Goal: Use online tool/utility: Utilize a website feature to perform a specific function

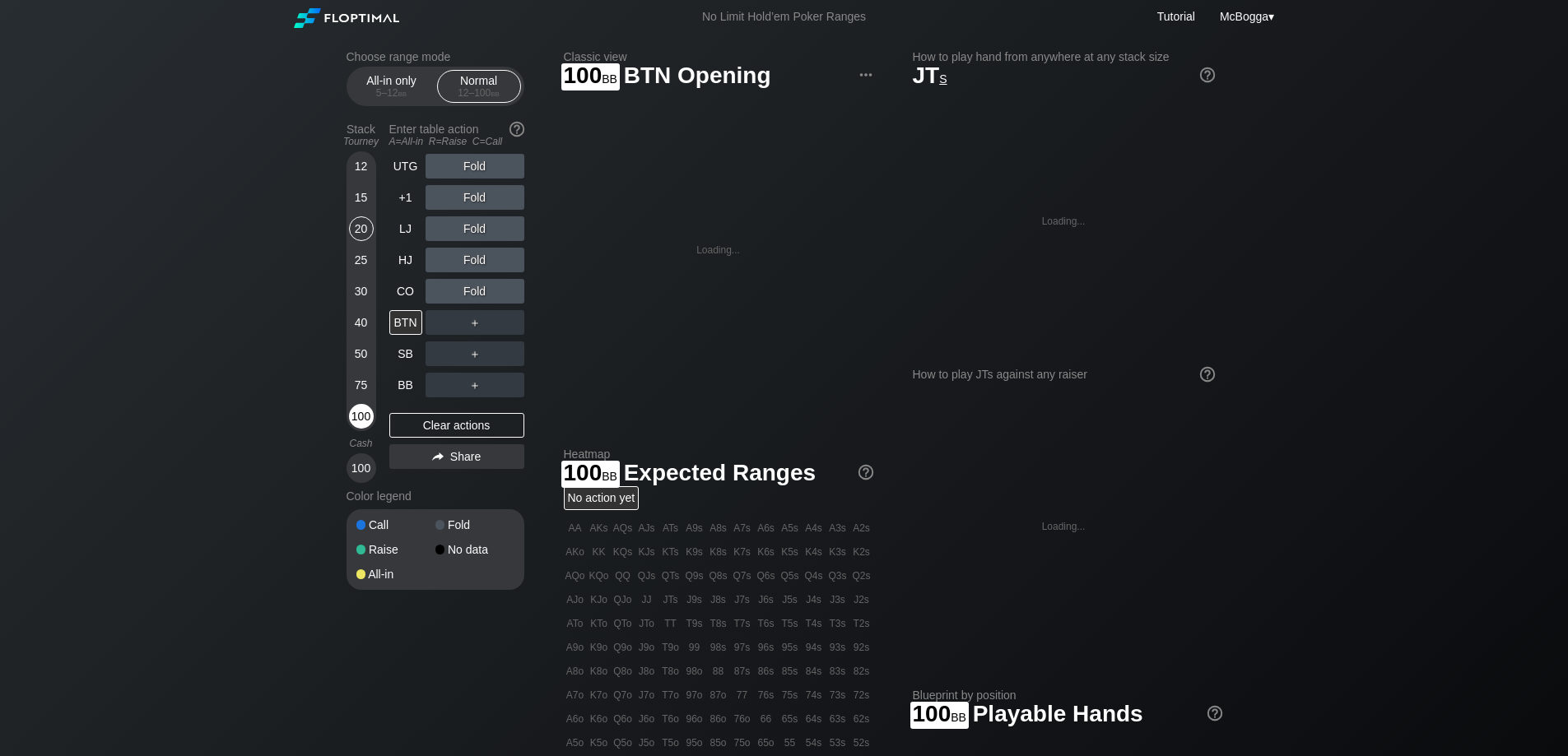
click at [367, 412] on div "100" at bounding box center [361, 416] width 25 height 25
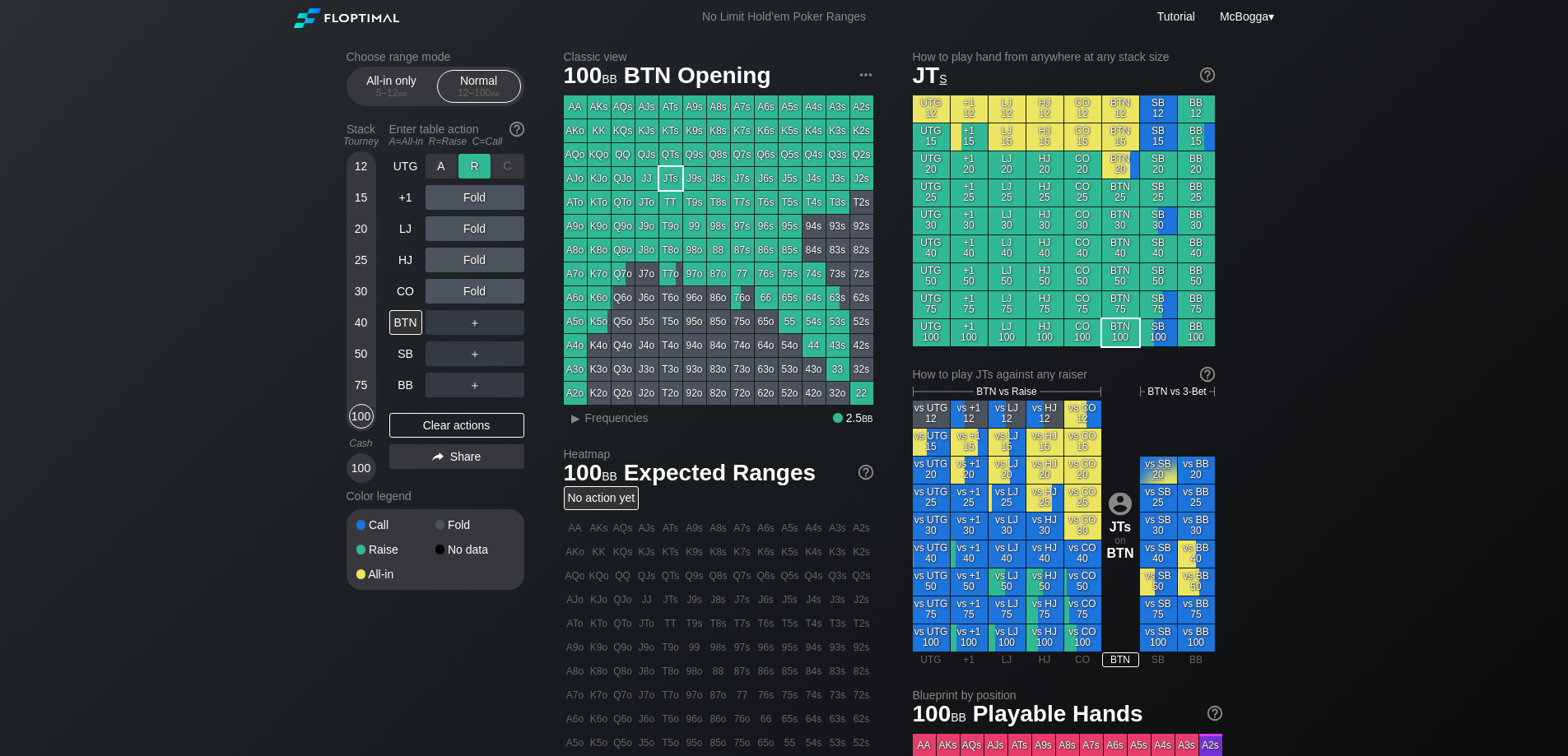
click at [476, 163] on div "R ✕" at bounding box center [474, 165] width 32 height 25
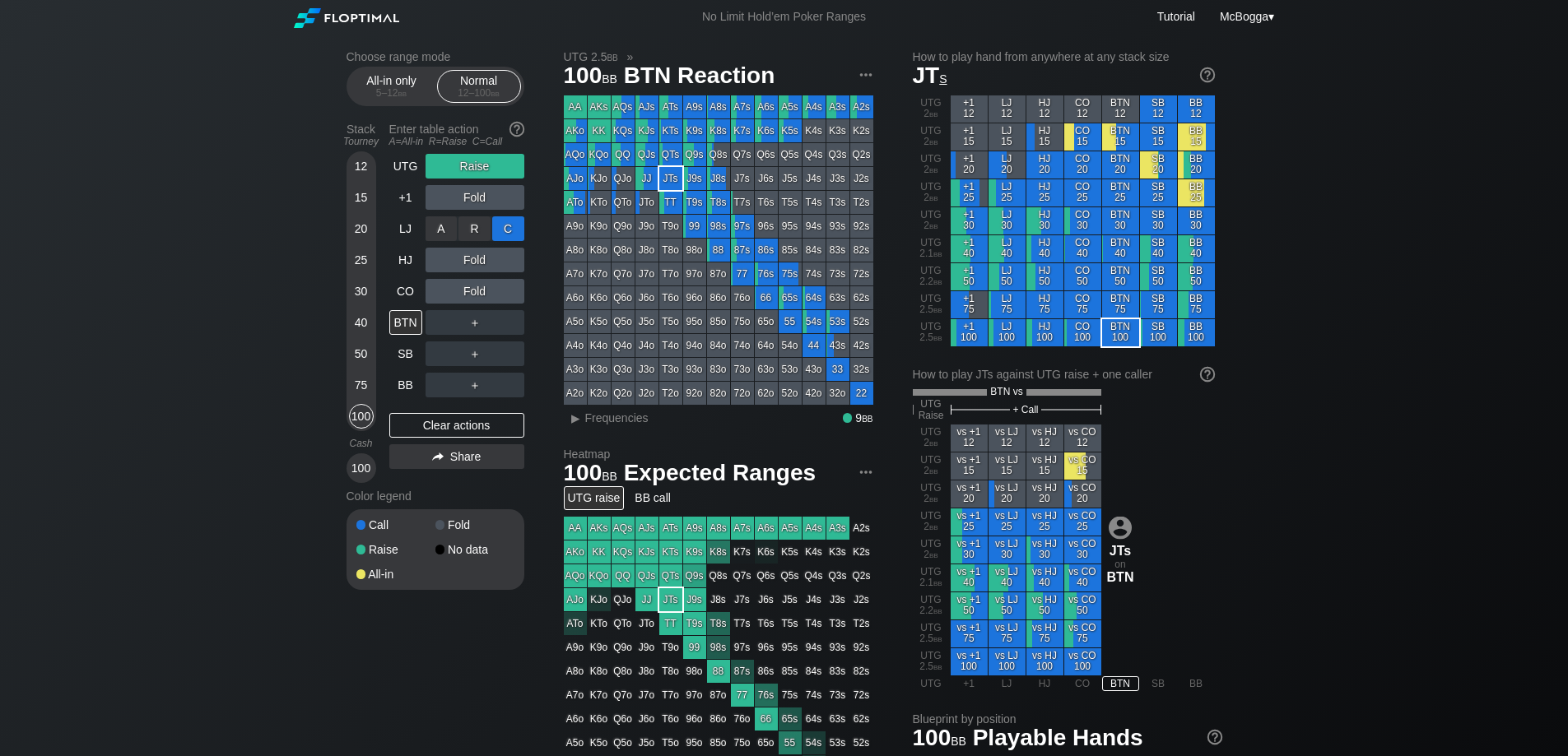
click at [498, 225] on div "C ✕" at bounding box center [508, 228] width 32 height 25
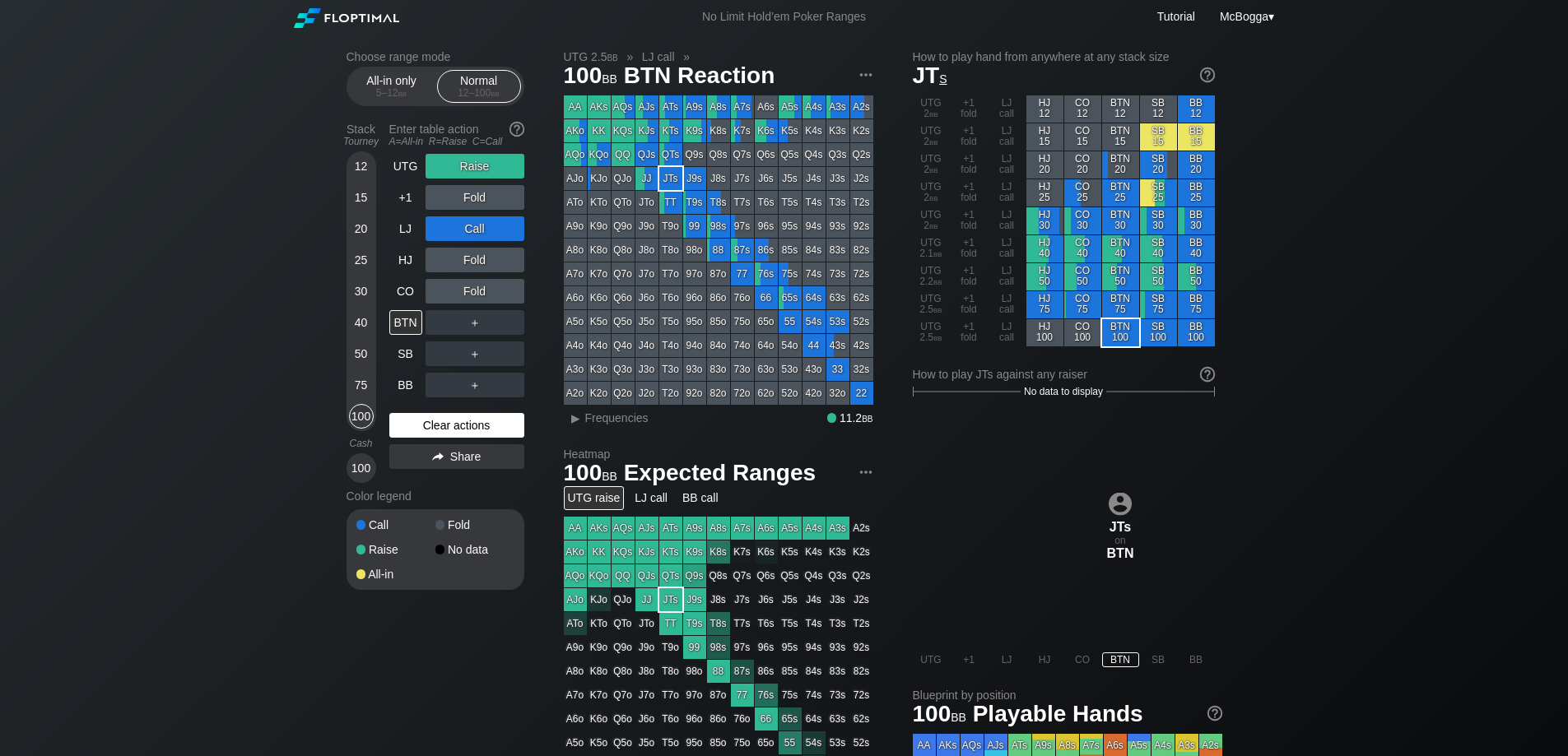
click at [471, 416] on div "Clear actions" at bounding box center [456, 425] width 134 height 25
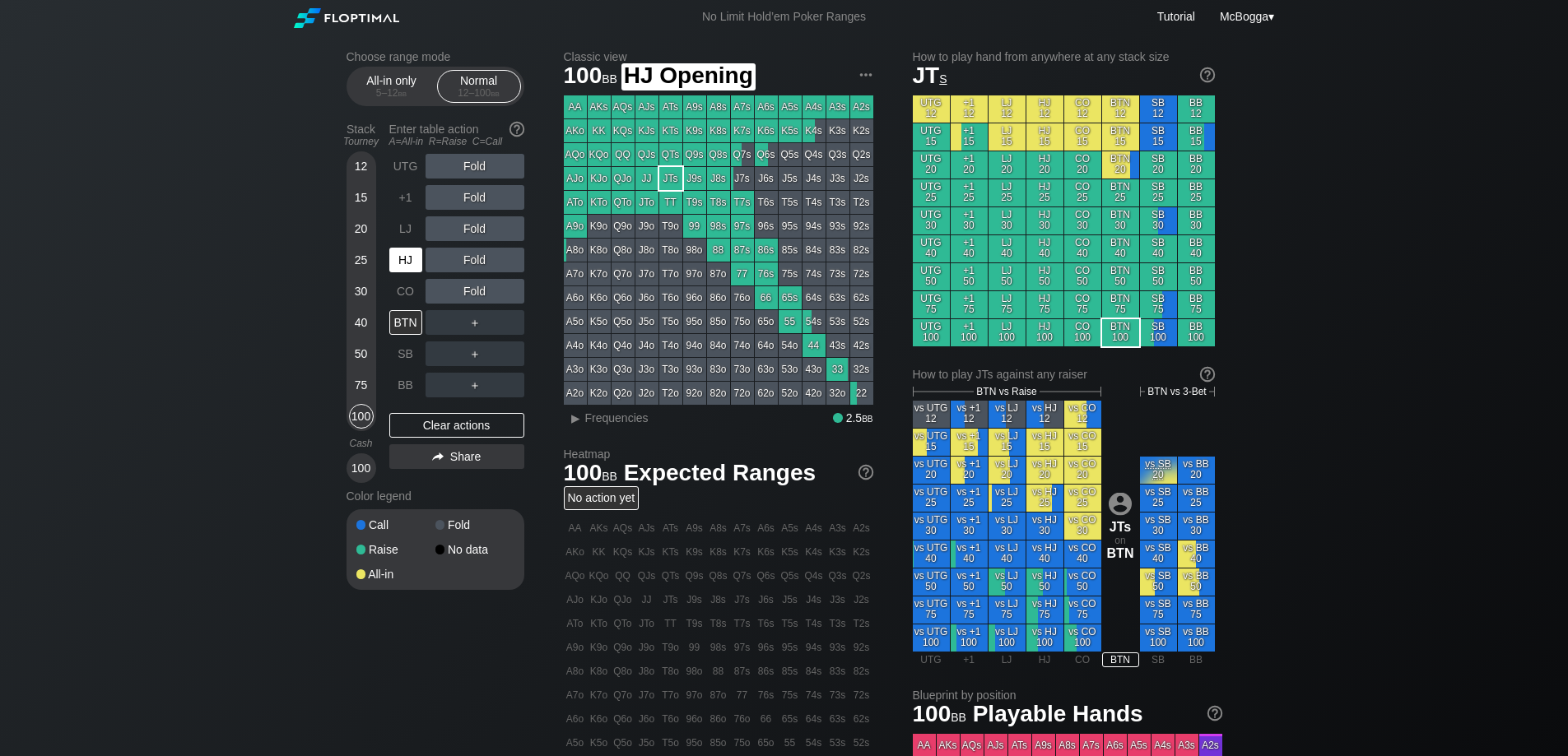
click at [408, 255] on div "HJ" at bounding box center [405, 260] width 33 height 25
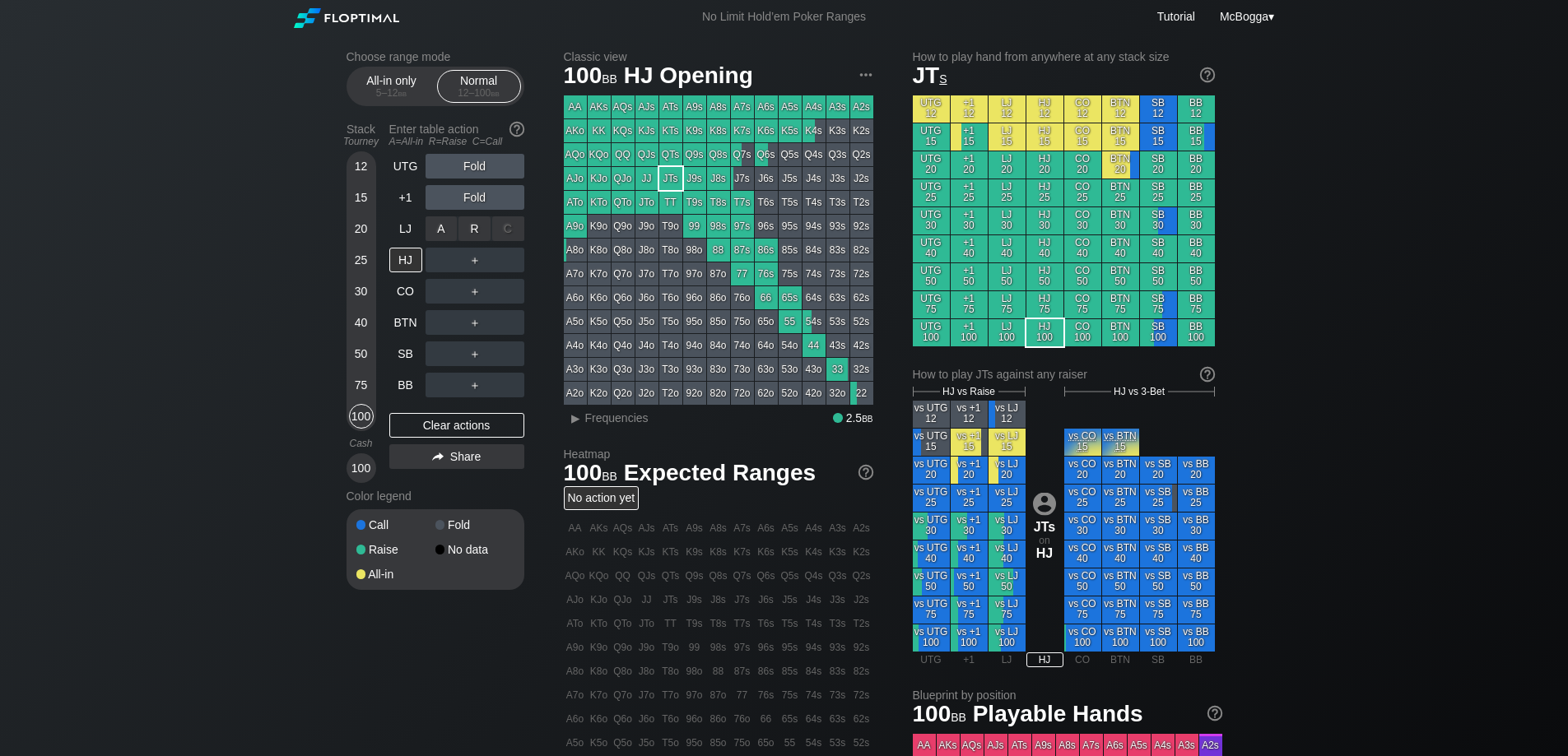
click at [483, 238] on div "A ✕ R ✕ C ✕ Fold" at bounding box center [474, 228] width 99 height 25
click at [481, 237] on div "R ✕" at bounding box center [474, 228] width 32 height 25
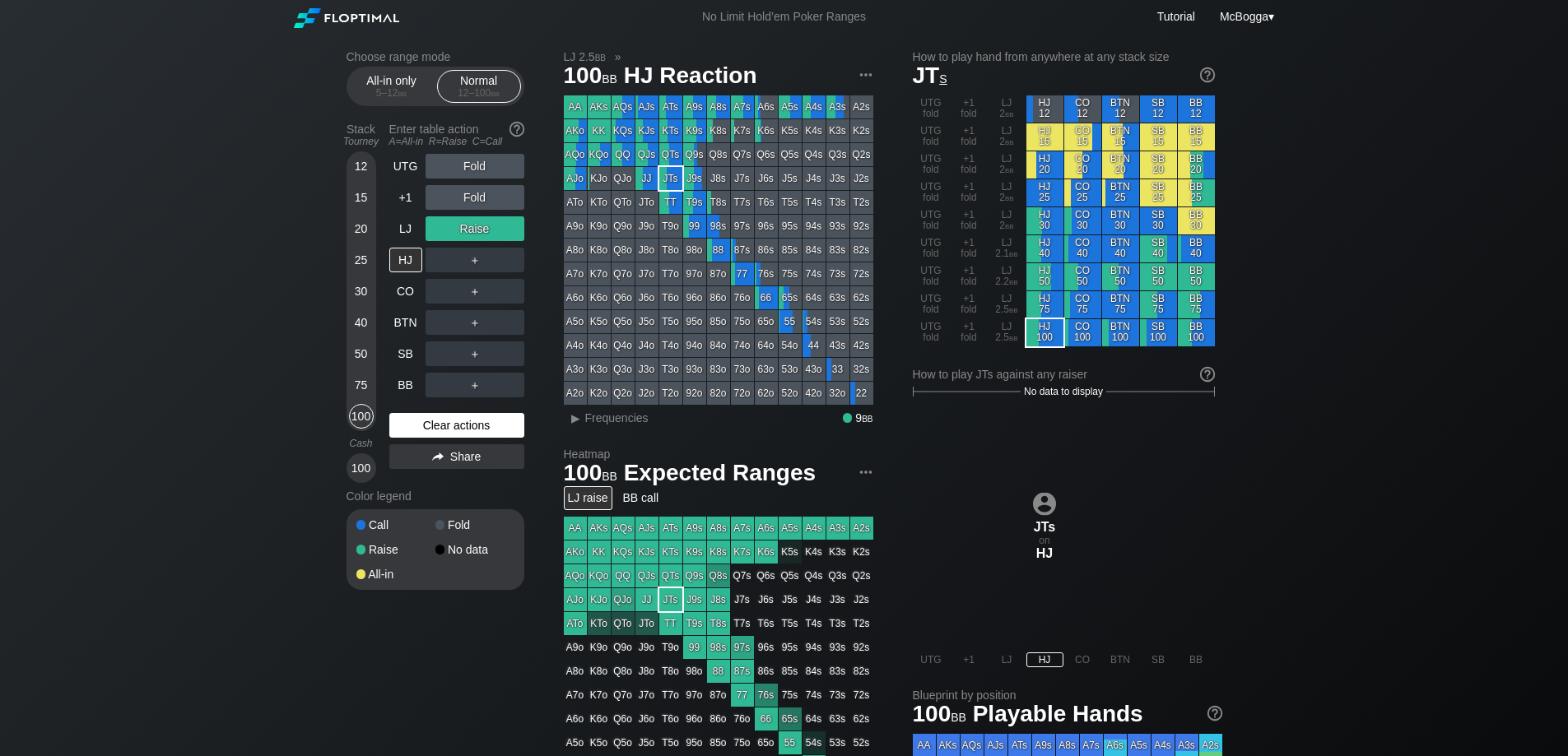
click at [485, 436] on div "Clear actions" at bounding box center [456, 425] width 134 height 25
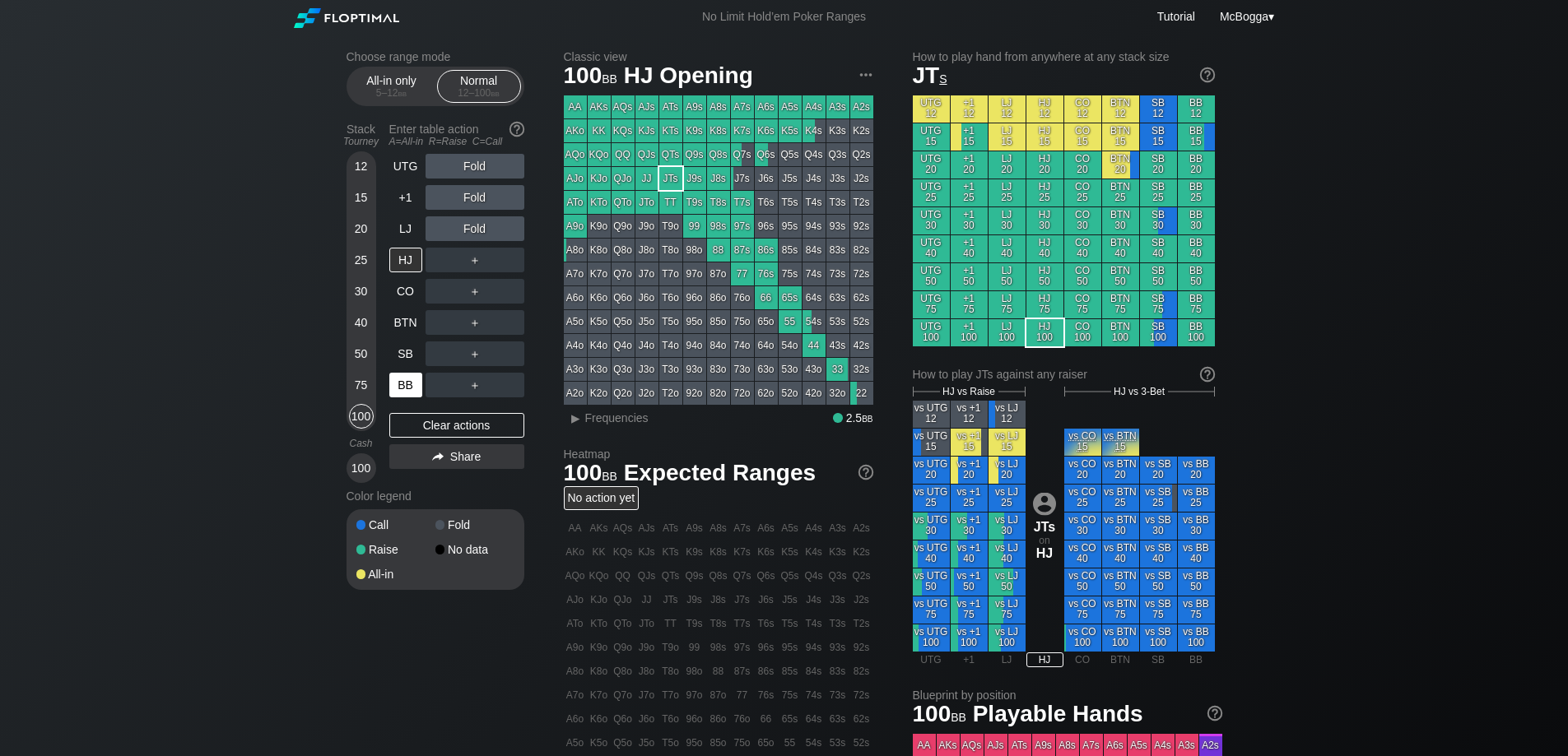
click at [418, 381] on div "BB" at bounding box center [405, 384] width 33 height 25
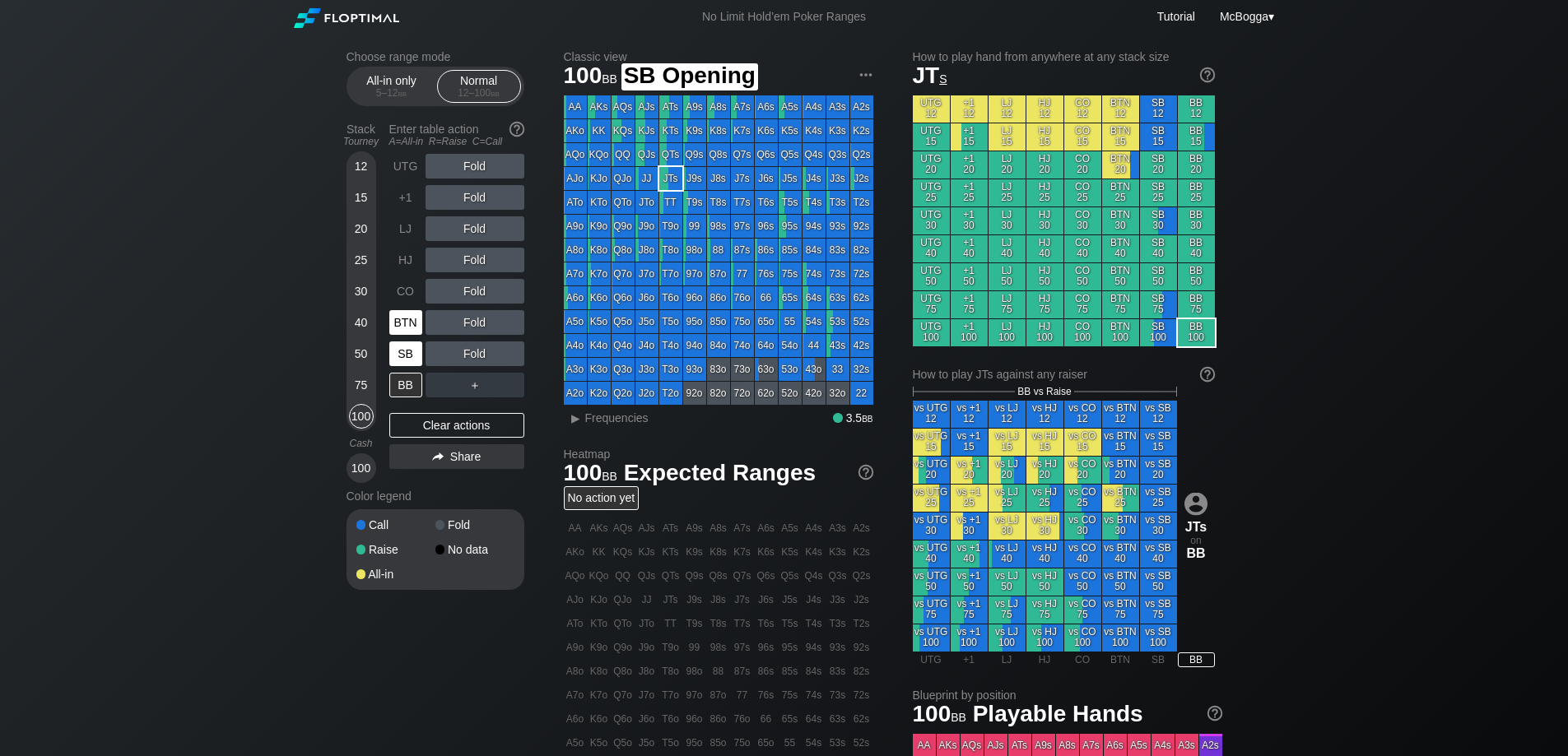
click at [410, 323] on div "BTN" at bounding box center [405, 322] width 33 height 25
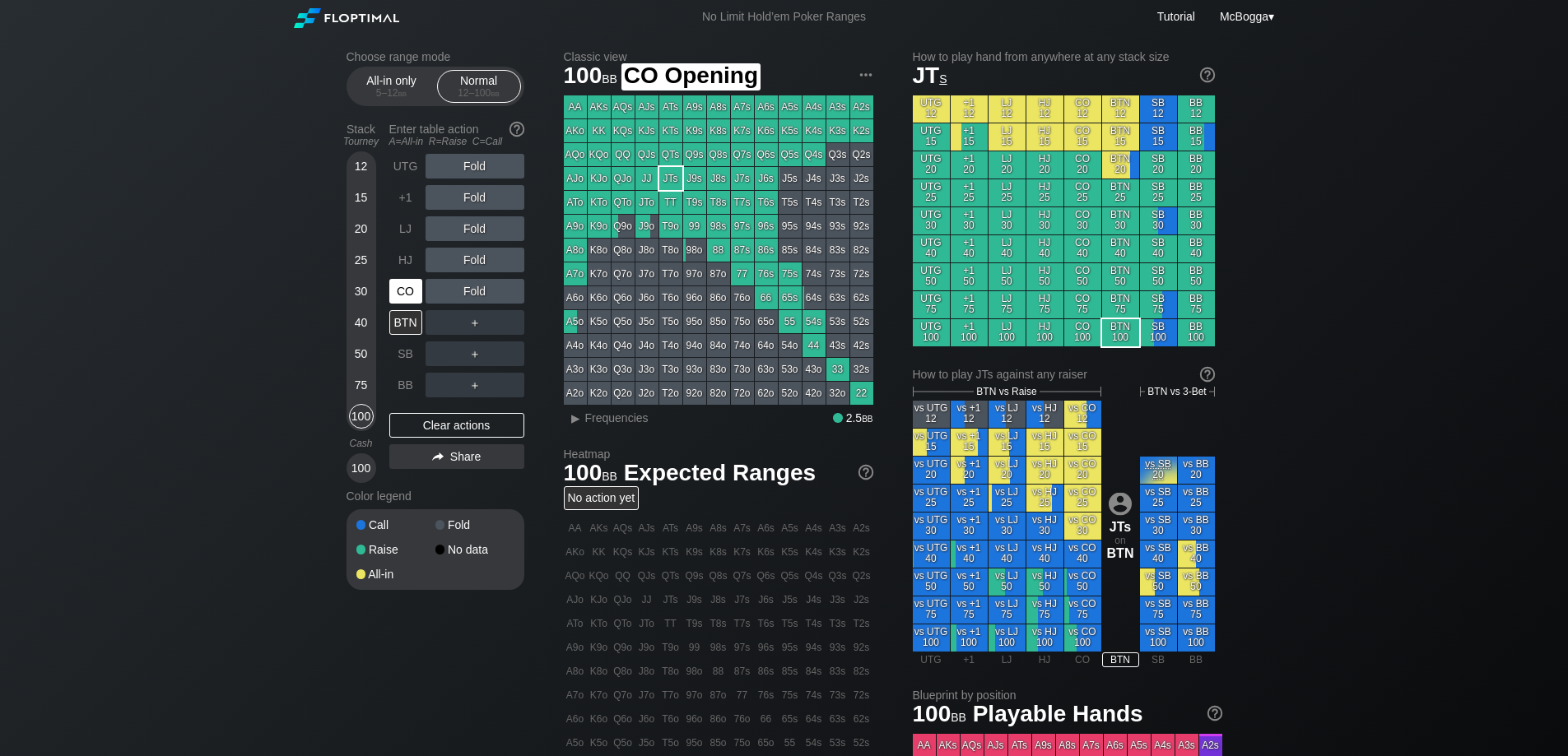
click at [412, 288] on div "CO" at bounding box center [405, 291] width 33 height 25
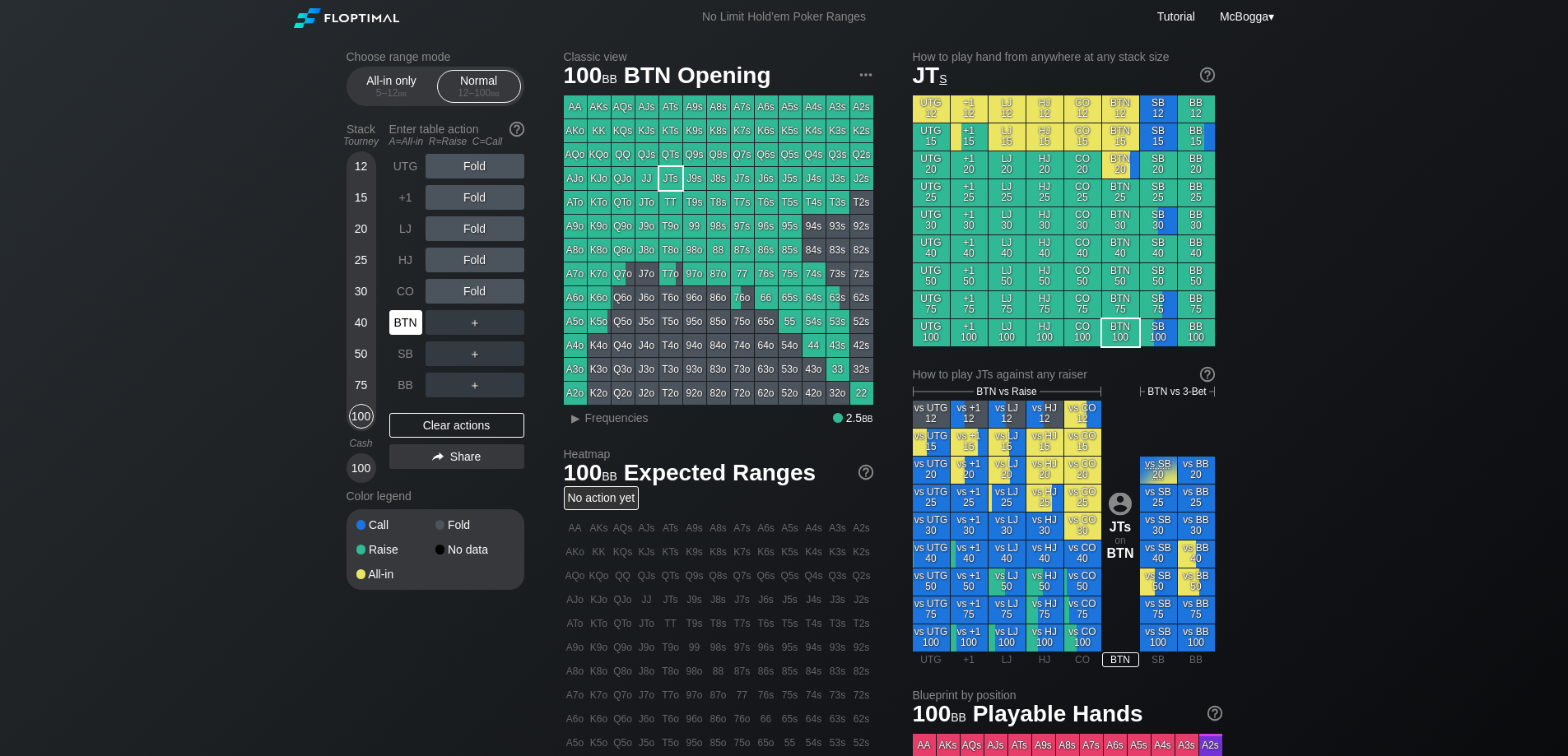
click at [407, 316] on div "BTN" at bounding box center [405, 322] width 33 height 25
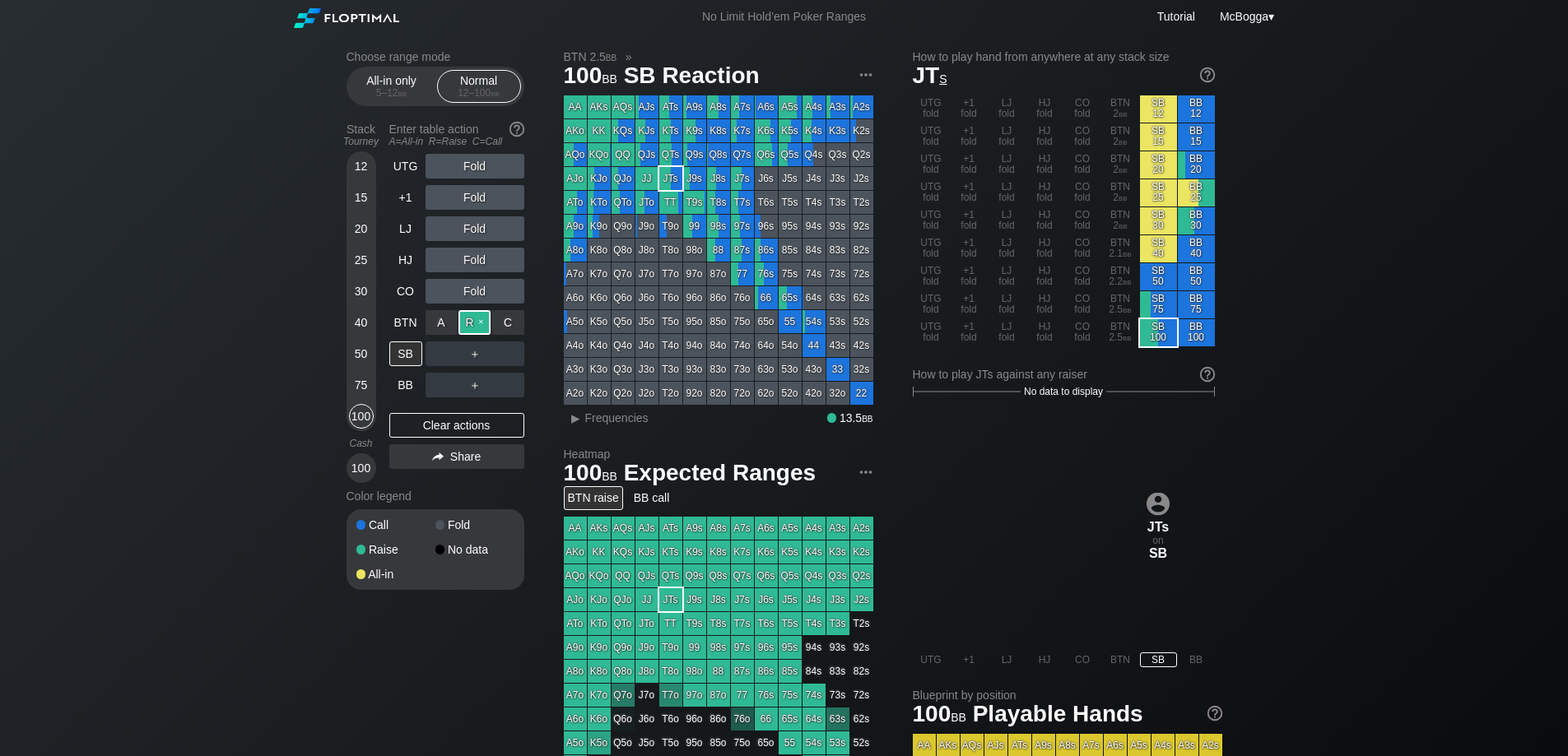
click at [478, 327] on div "R ✕" at bounding box center [474, 322] width 32 height 25
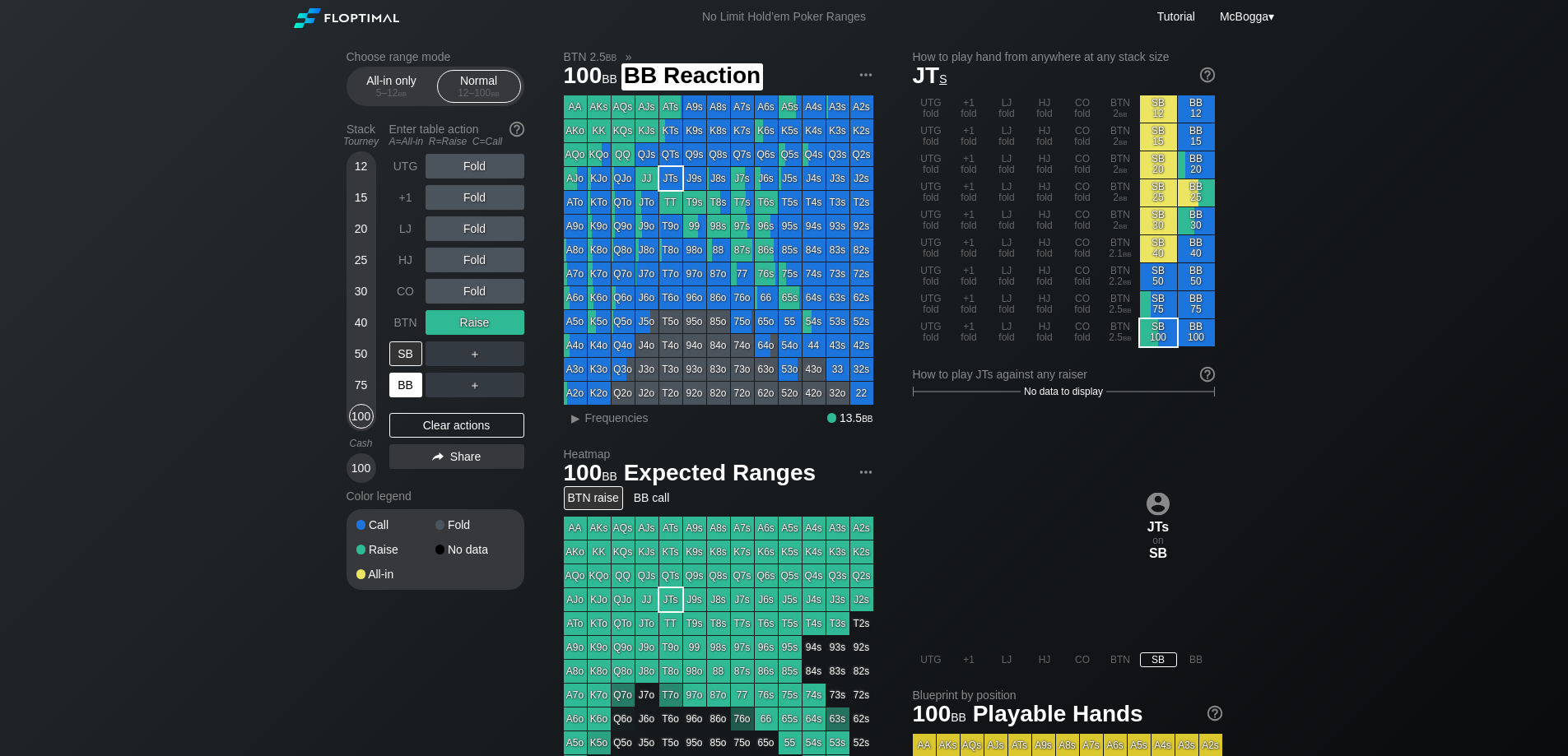
click at [402, 389] on div "BB" at bounding box center [405, 384] width 33 height 25
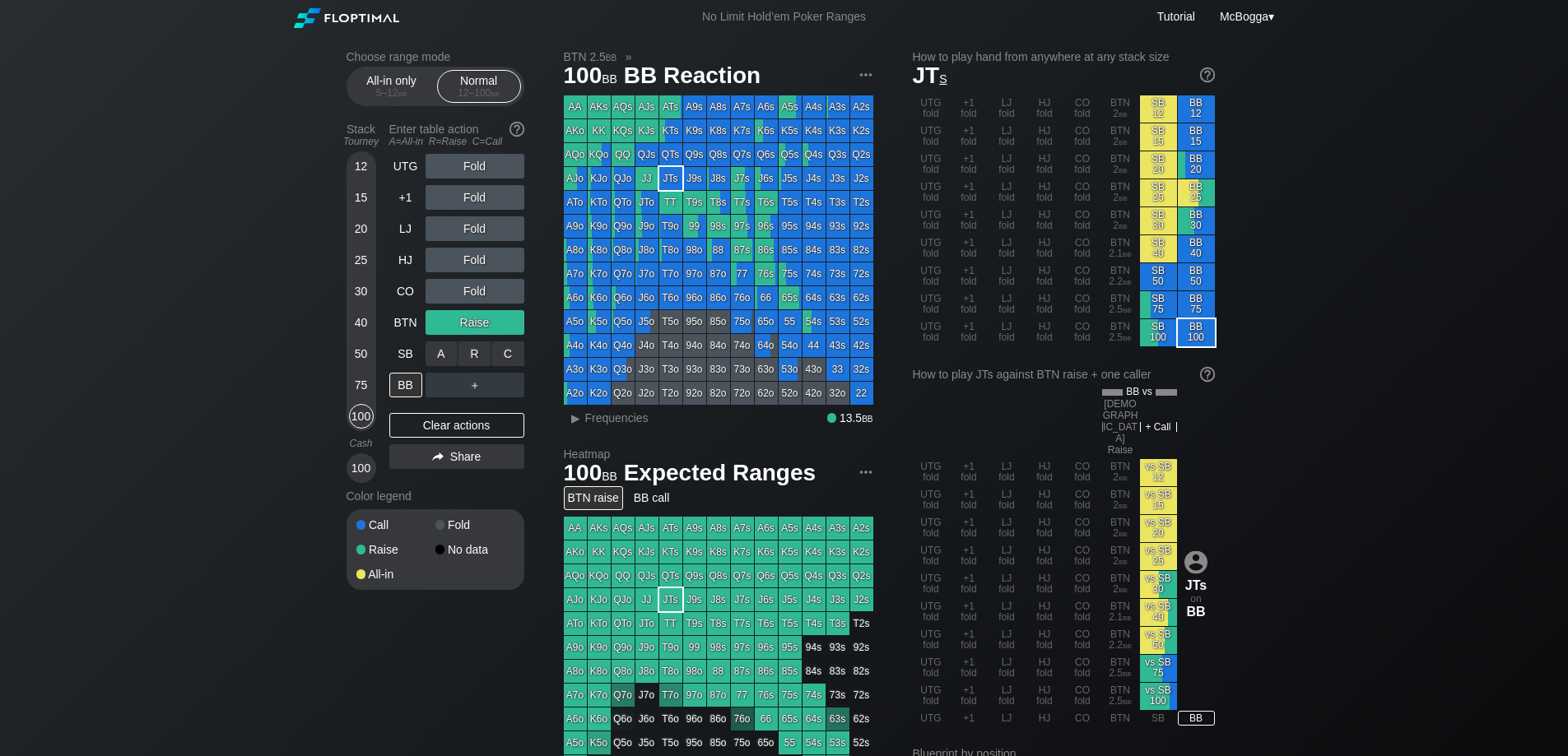
click at [474, 354] on div "A ✕ R ✕ C ✕ Fold" at bounding box center [474, 354] width 99 height 25
click at [477, 355] on div "R ✕" at bounding box center [474, 354] width 32 height 25
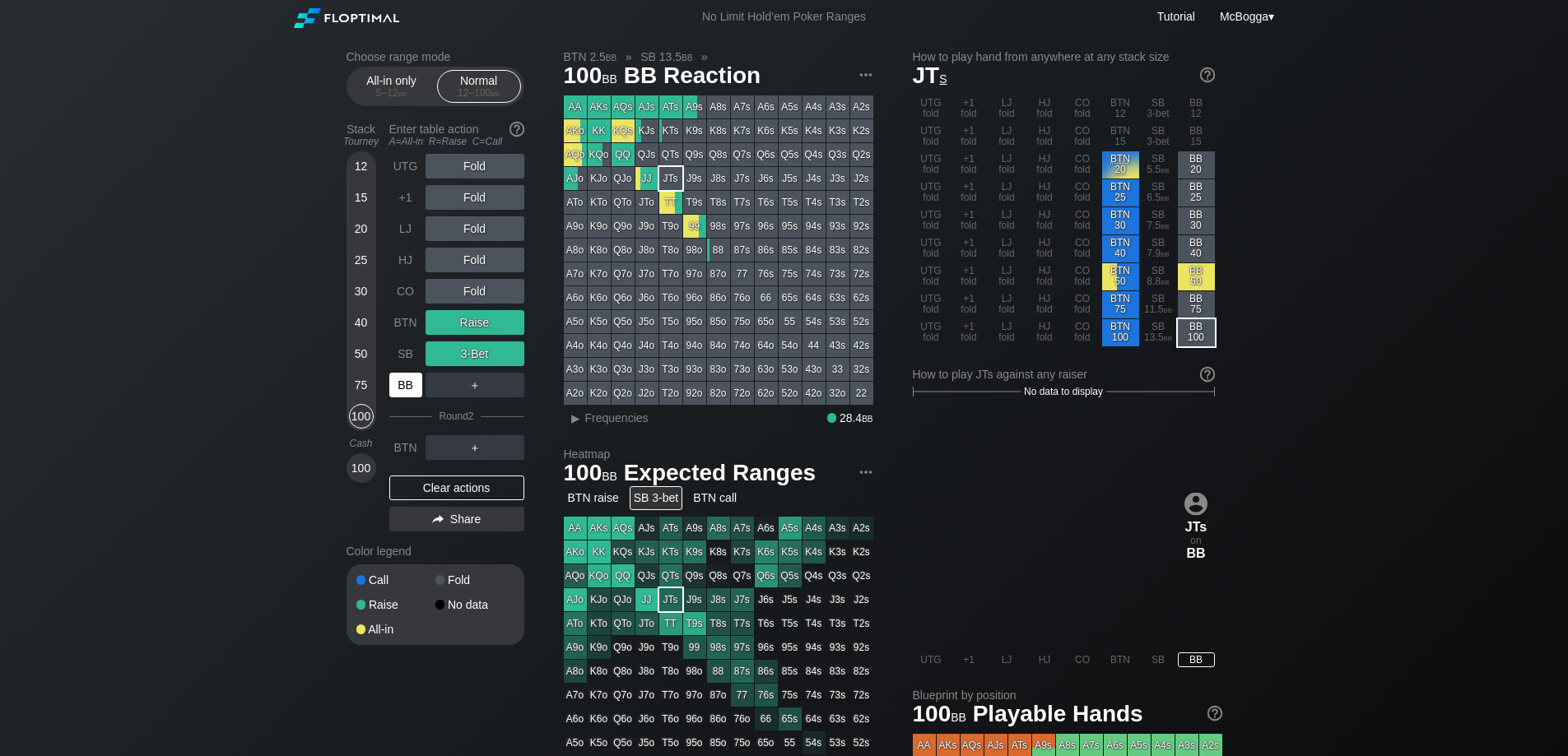
click at [404, 395] on div "BB" at bounding box center [405, 384] width 33 height 25
click at [582, 414] on div "▸" at bounding box center [576, 418] width 21 height 20
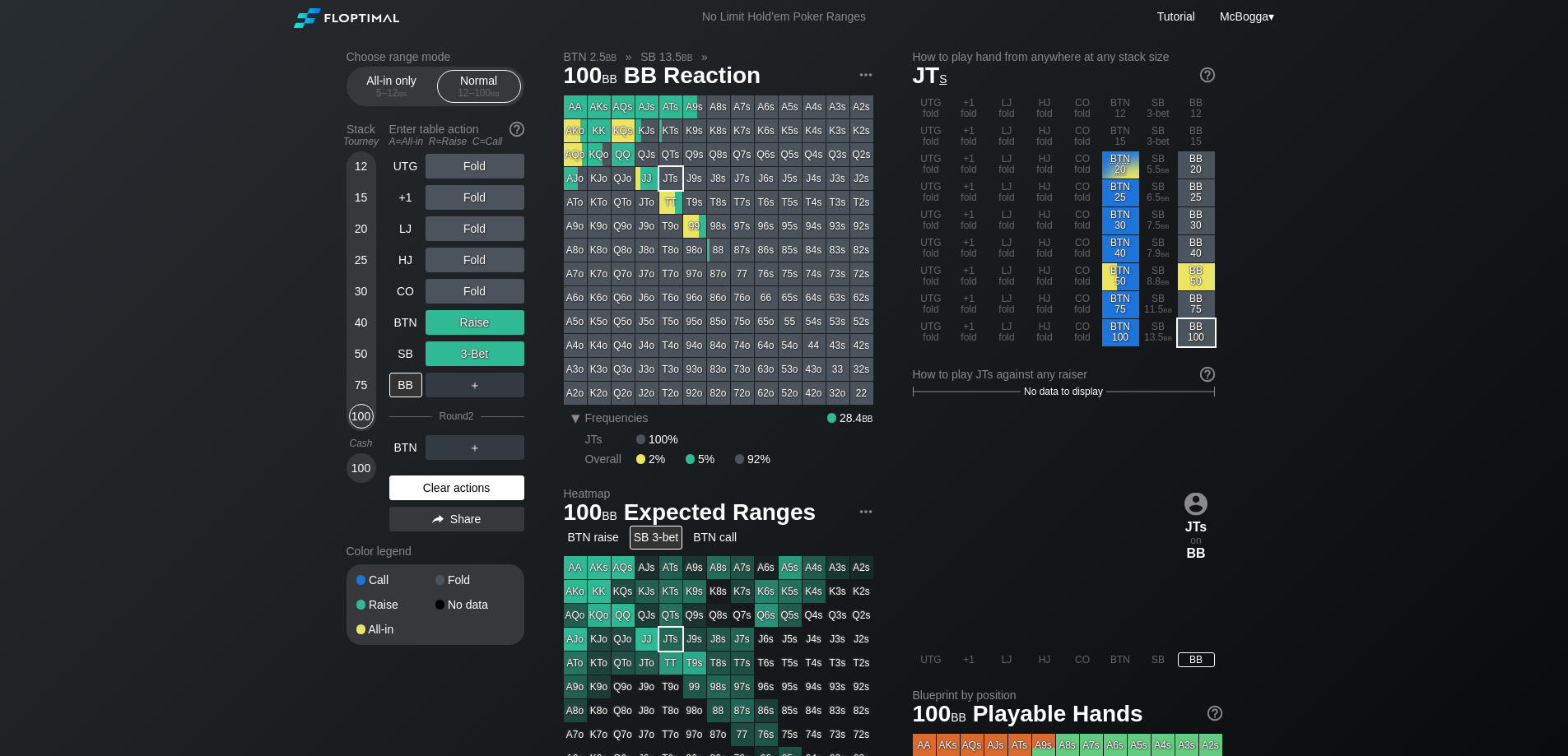
click at [457, 497] on div "Clear actions" at bounding box center [456, 487] width 134 height 25
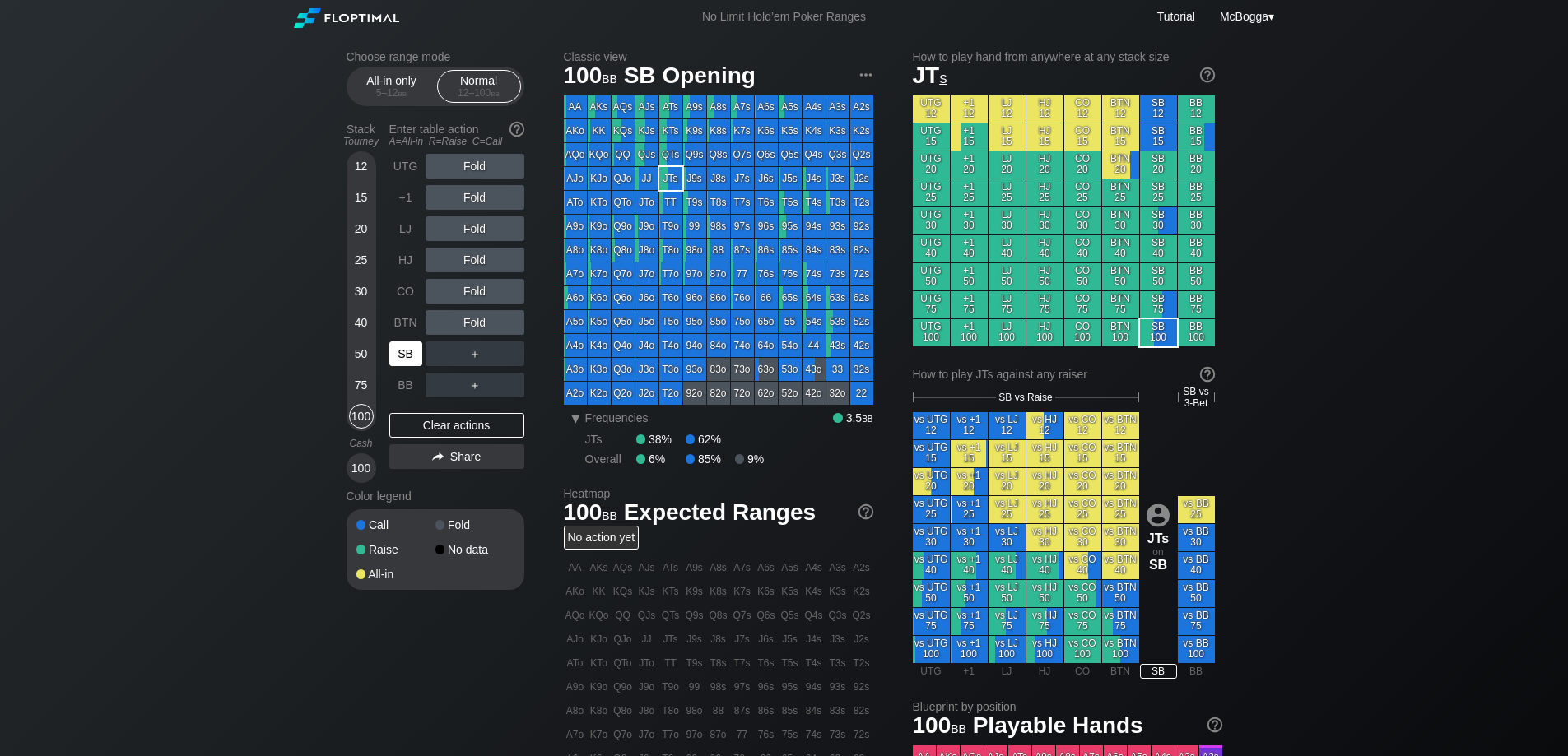
click at [410, 361] on div "SB" at bounding box center [405, 354] width 33 height 25
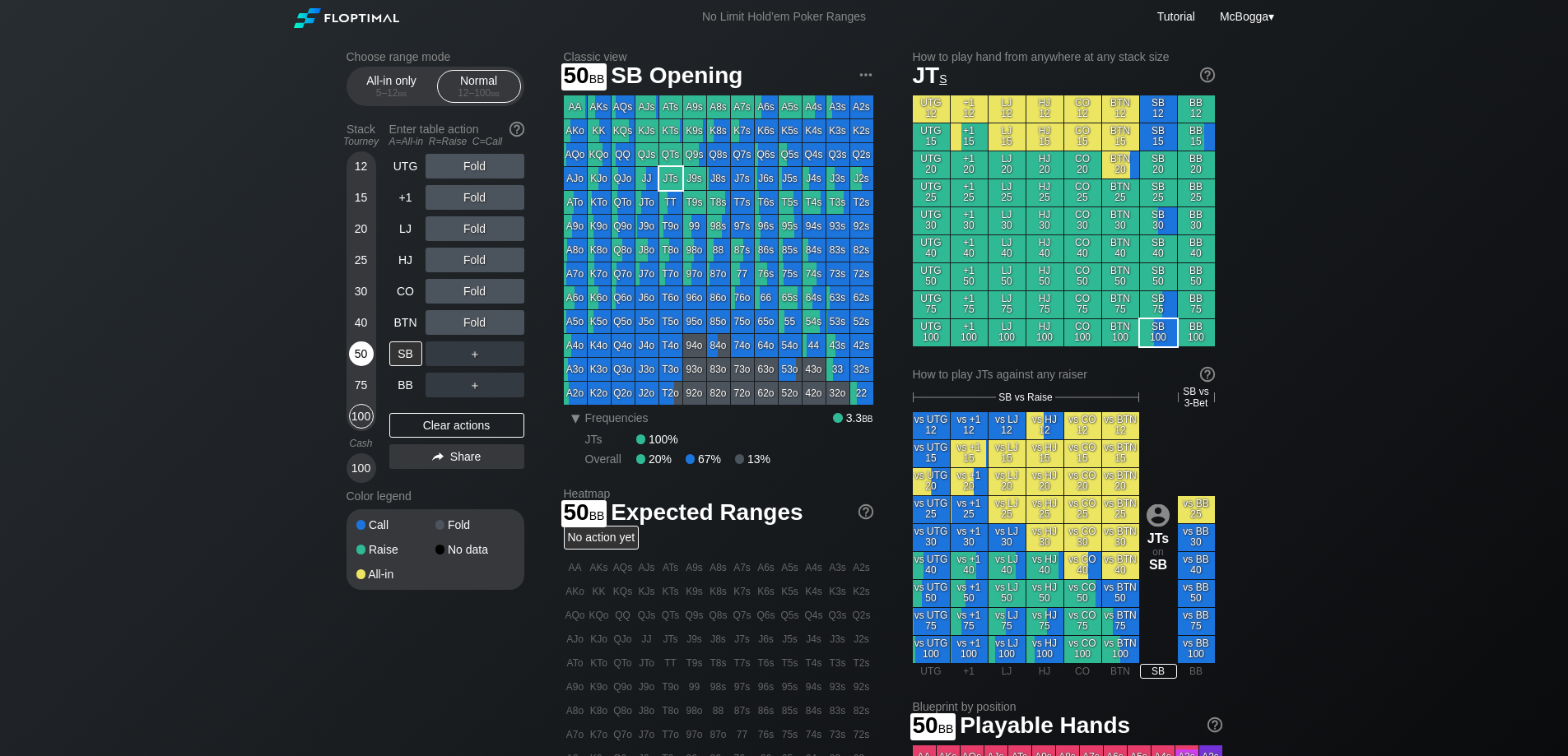
click at [362, 345] on div "50" at bounding box center [361, 354] width 25 height 25
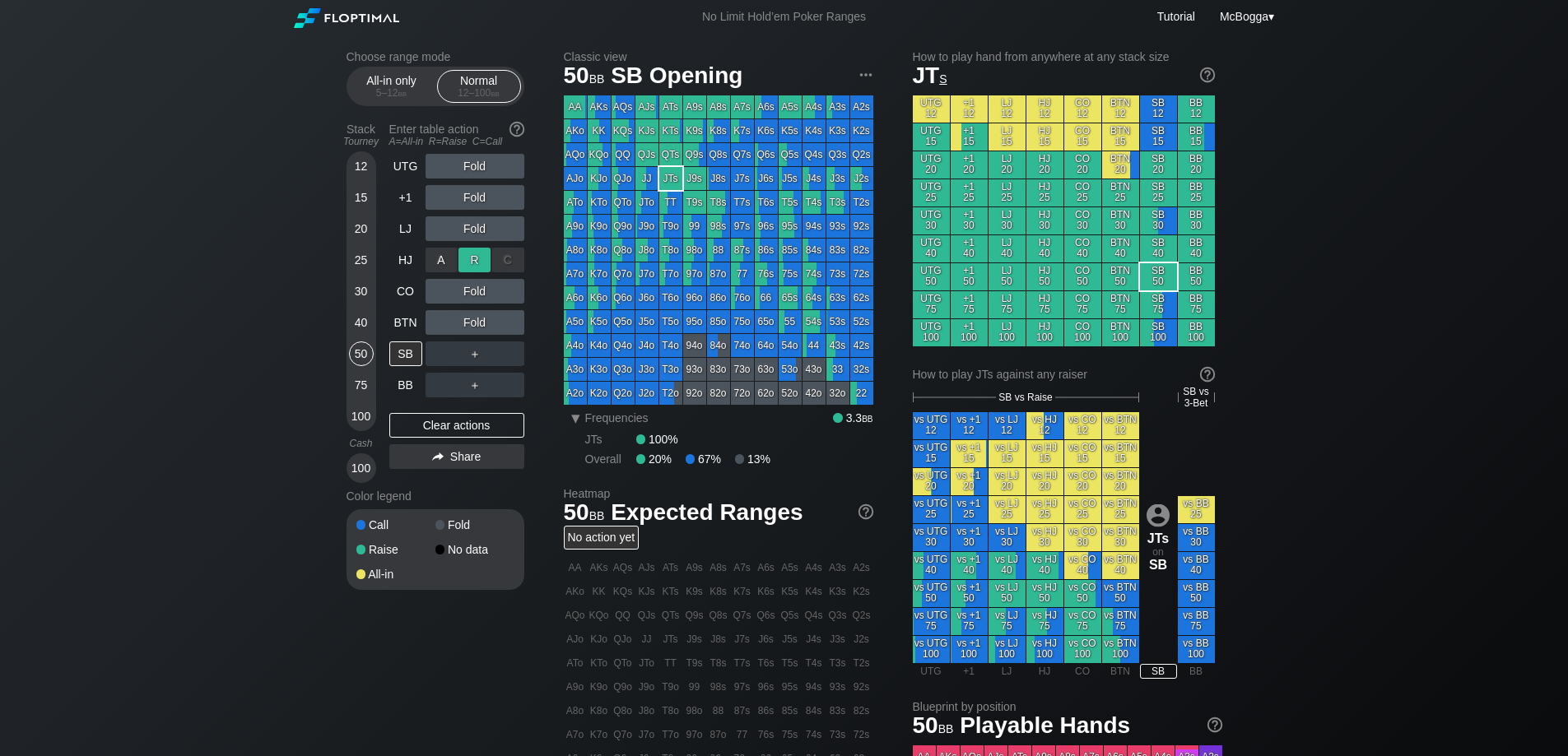
click at [474, 256] on div "R ✕" at bounding box center [474, 260] width 32 height 25
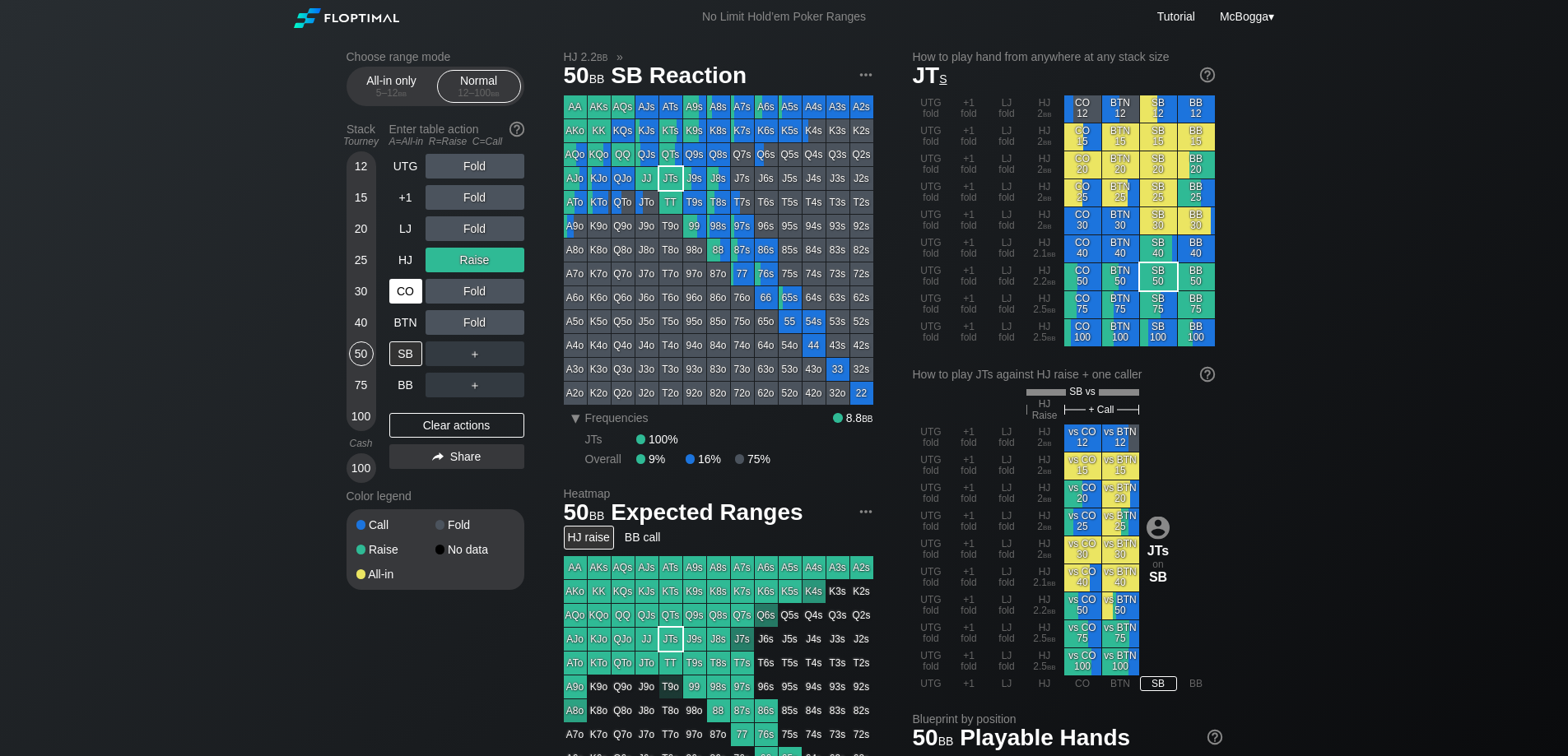
click at [403, 295] on div "CO" at bounding box center [405, 291] width 33 height 25
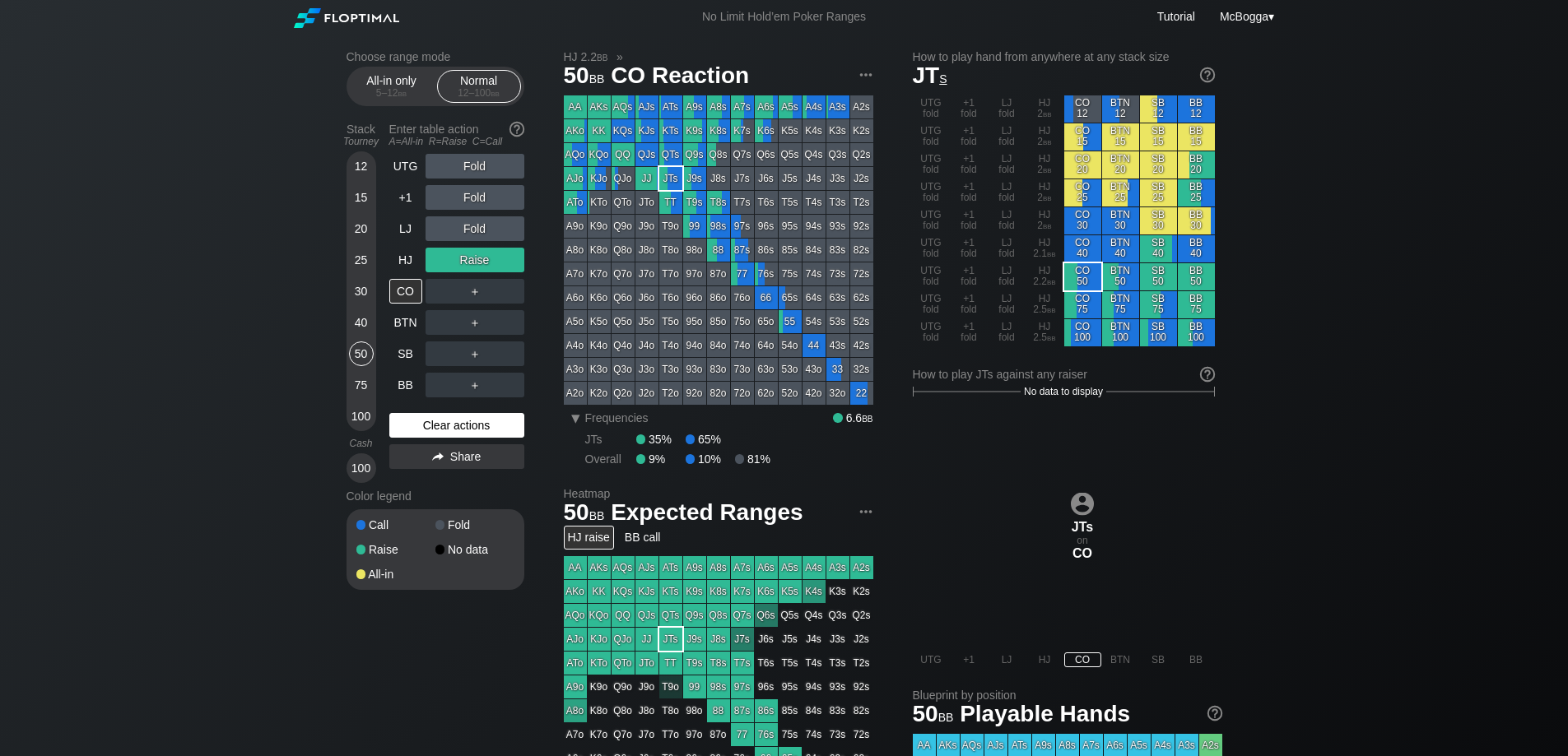
click at [471, 433] on div "Clear actions" at bounding box center [456, 425] width 134 height 25
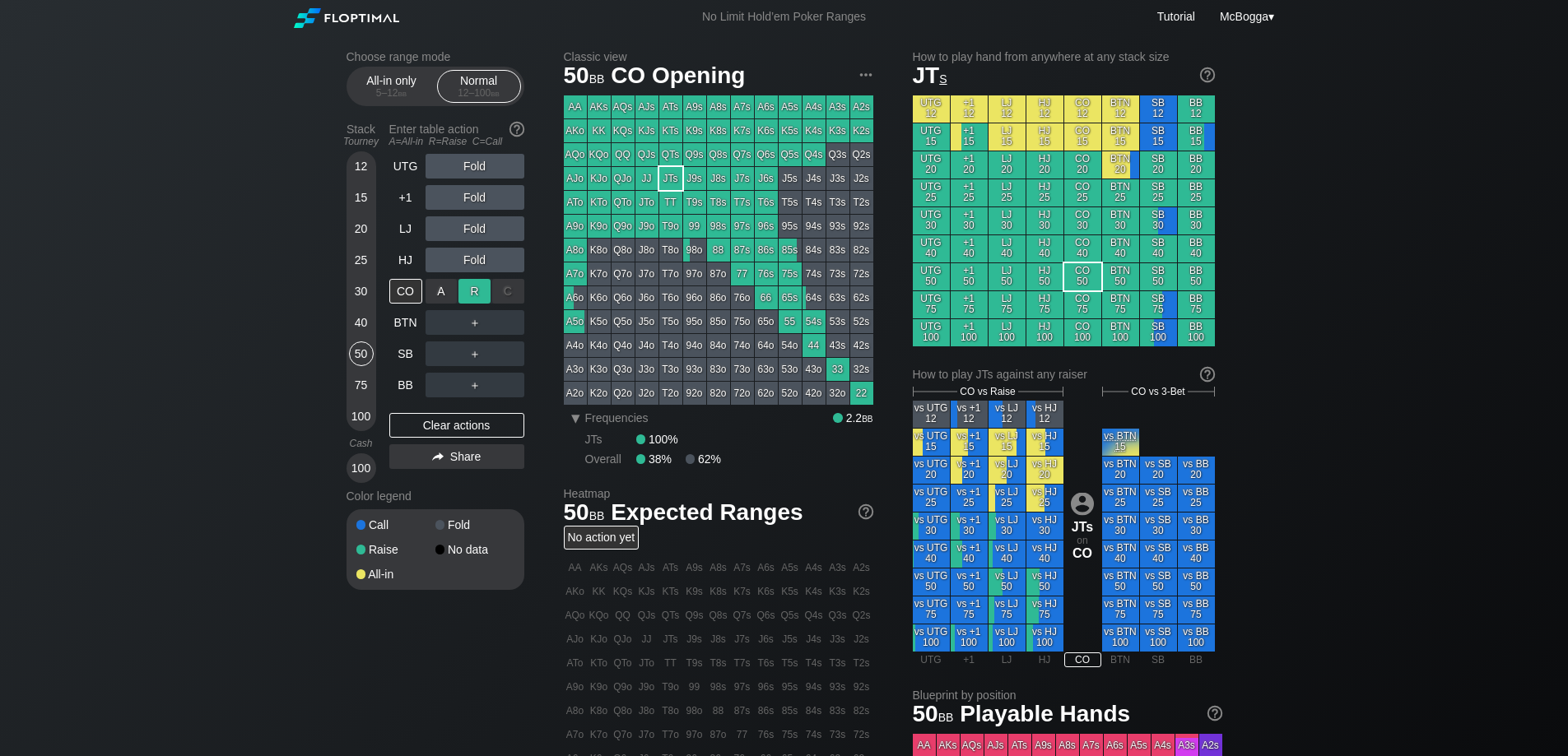
click at [471, 287] on div "R ✕" at bounding box center [474, 291] width 32 height 25
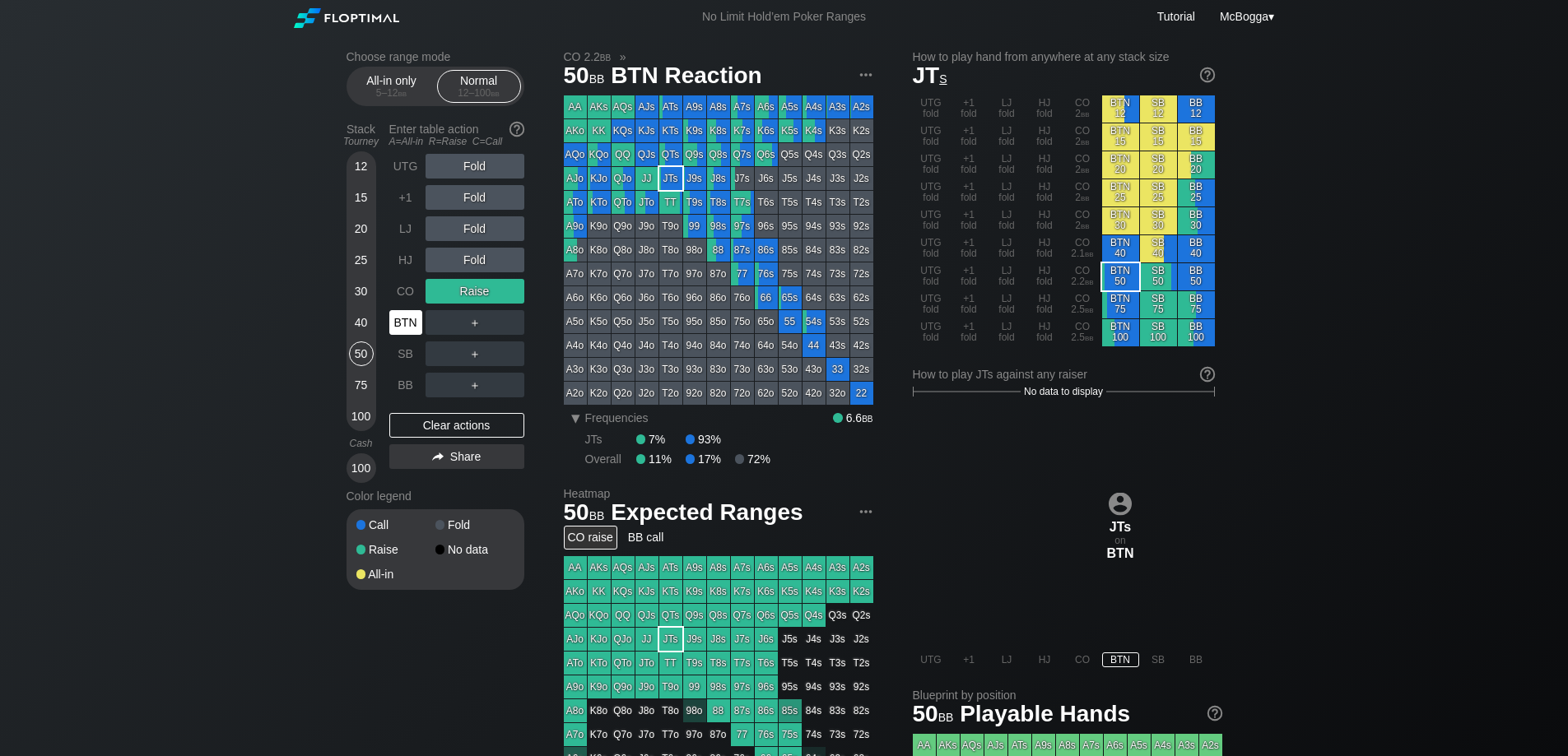
click at [413, 320] on div "BTN" at bounding box center [405, 322] width 33 height 25
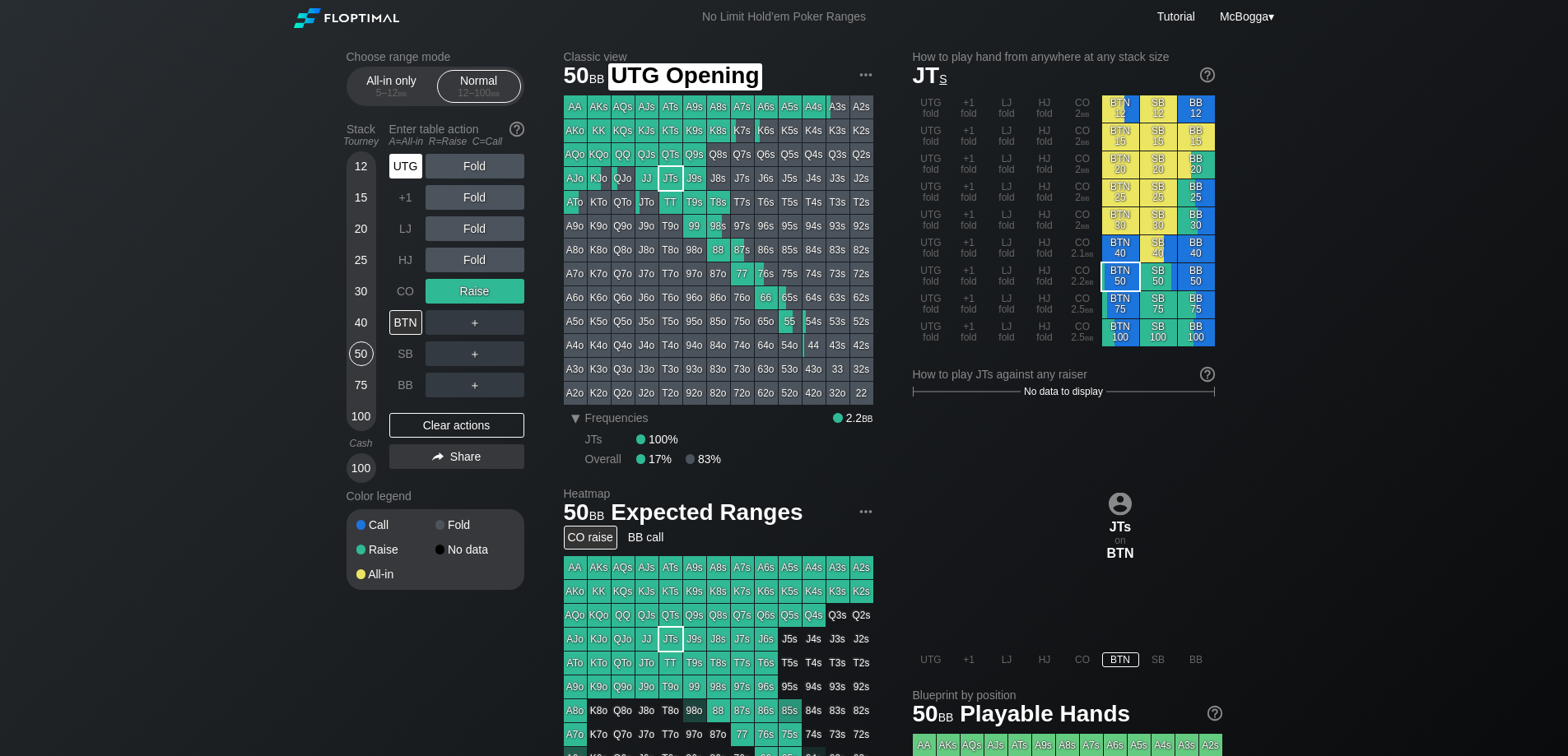
click at [395, 165] on div "UTG" at bounding box center [405, 165] width 33 height 25
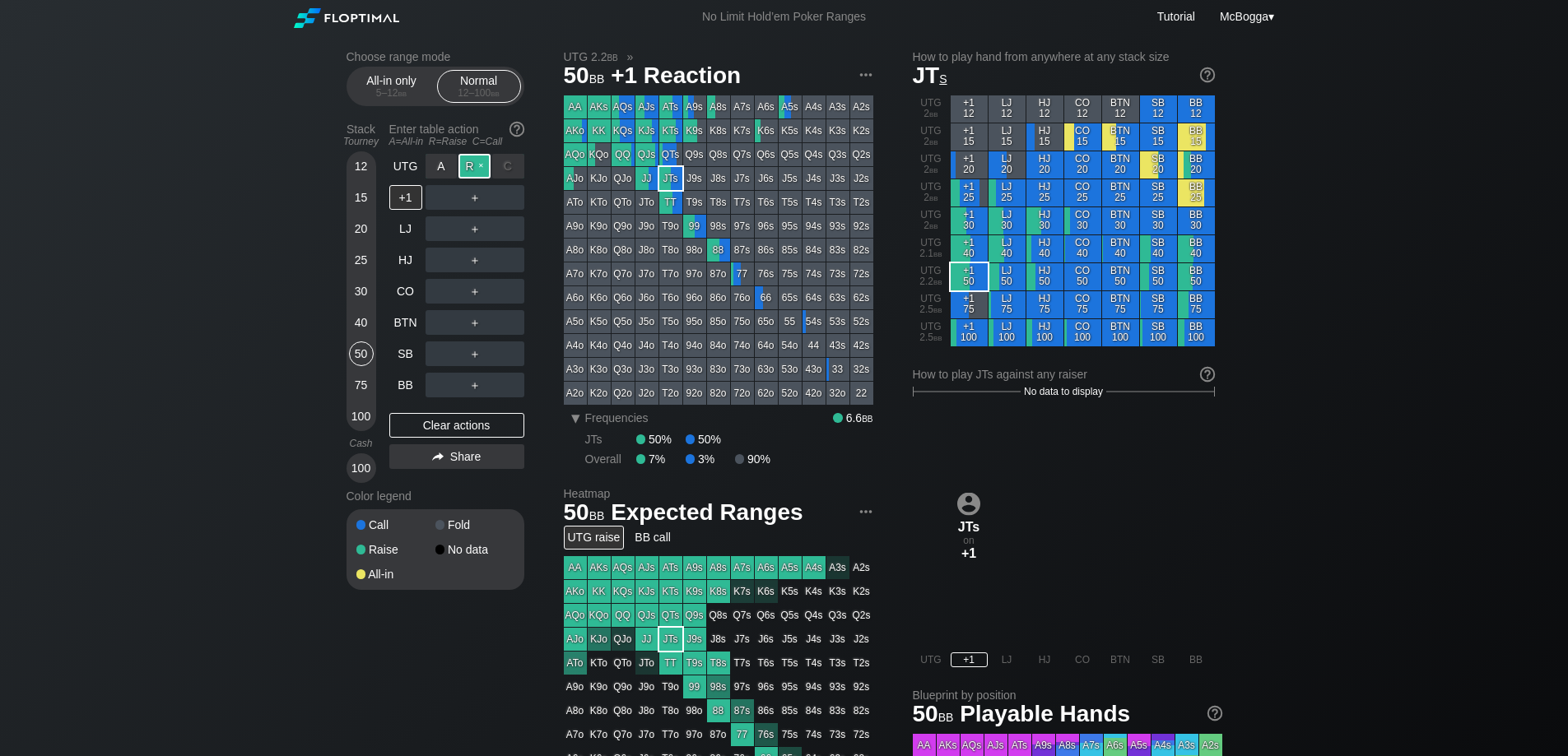
click at [468, 174] on div "R ✕" at bounding box center [474, 165] width 32 height 25
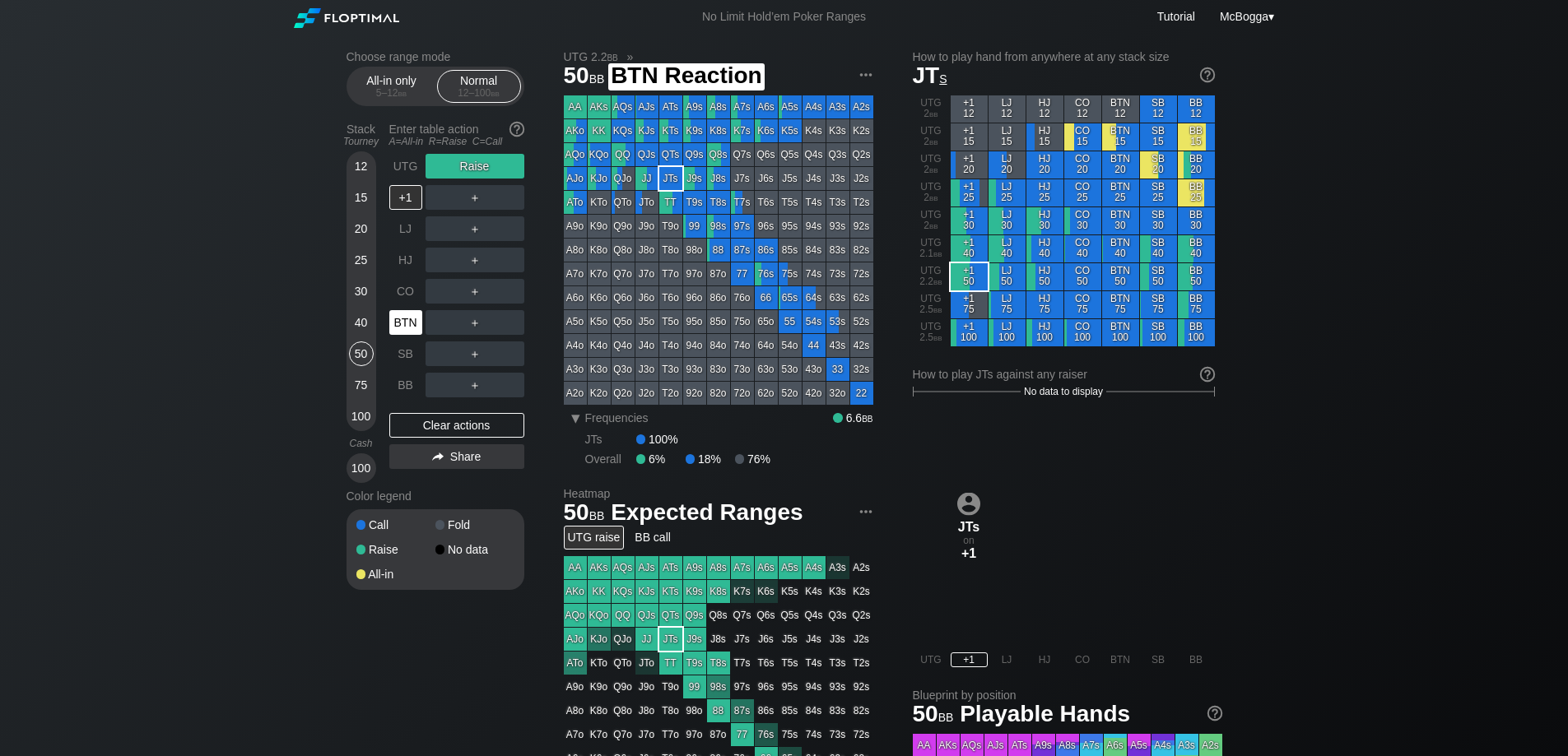
click at [407, 324] on div "BTN" at bounding box center [405, 322] width 33 height 25
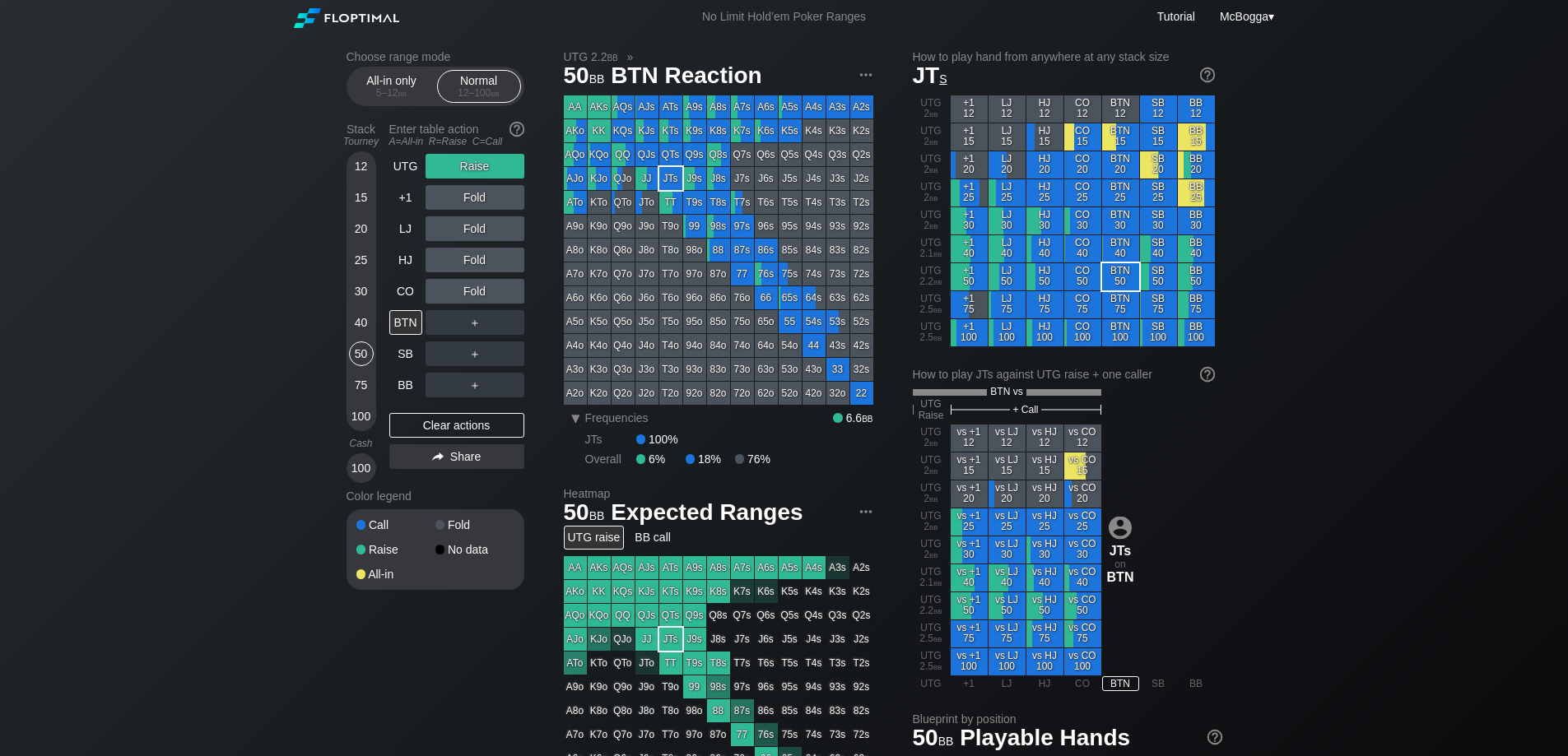
click at [360, 323] on div "40" at bounding box center [361, 322] width 25 height 25
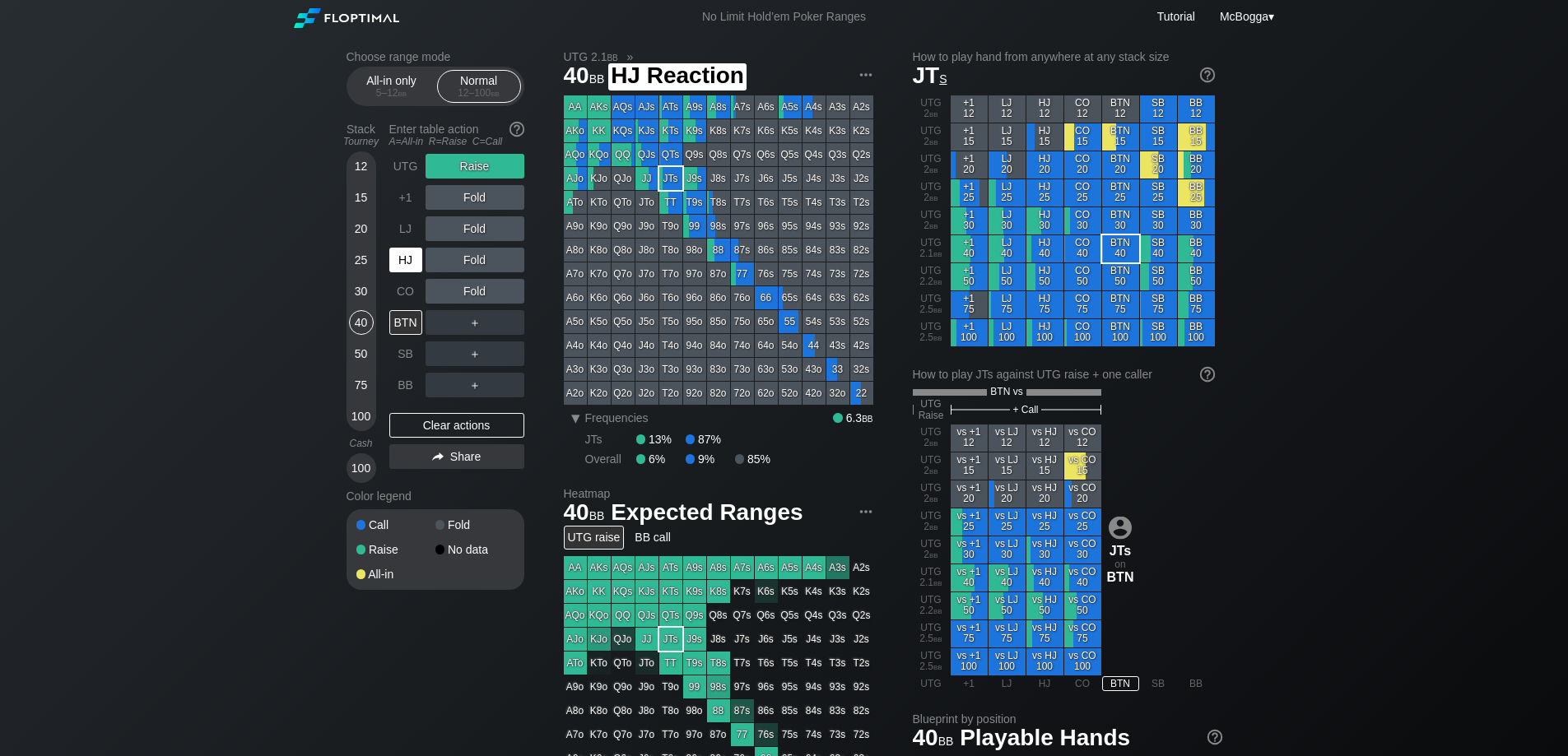
click at [409, 254] on div "HJ" at bounding box center [405, 260] width 33 height 25
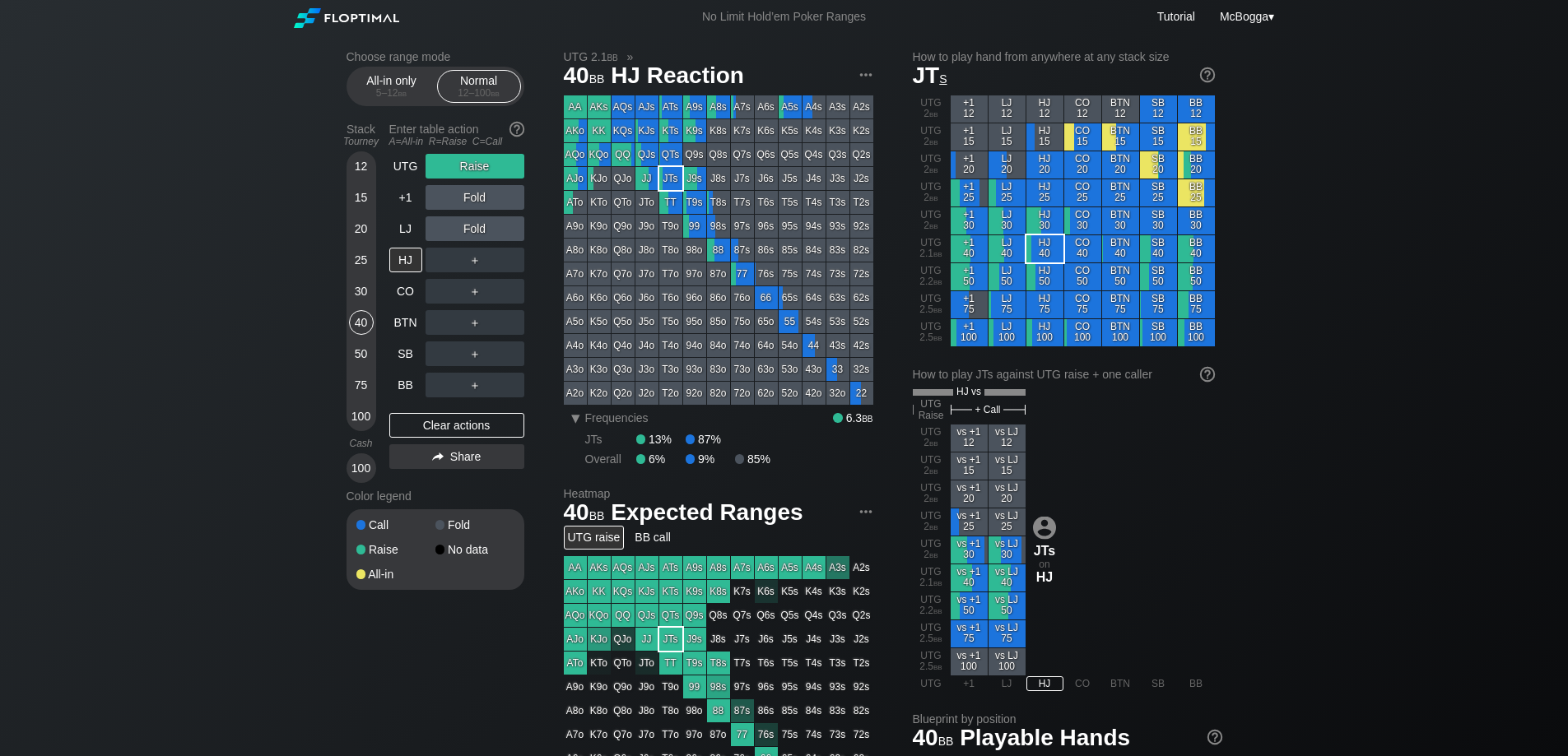
click at [366, 415] on div "100" at bounding box center [361, 416] width 25 height 25
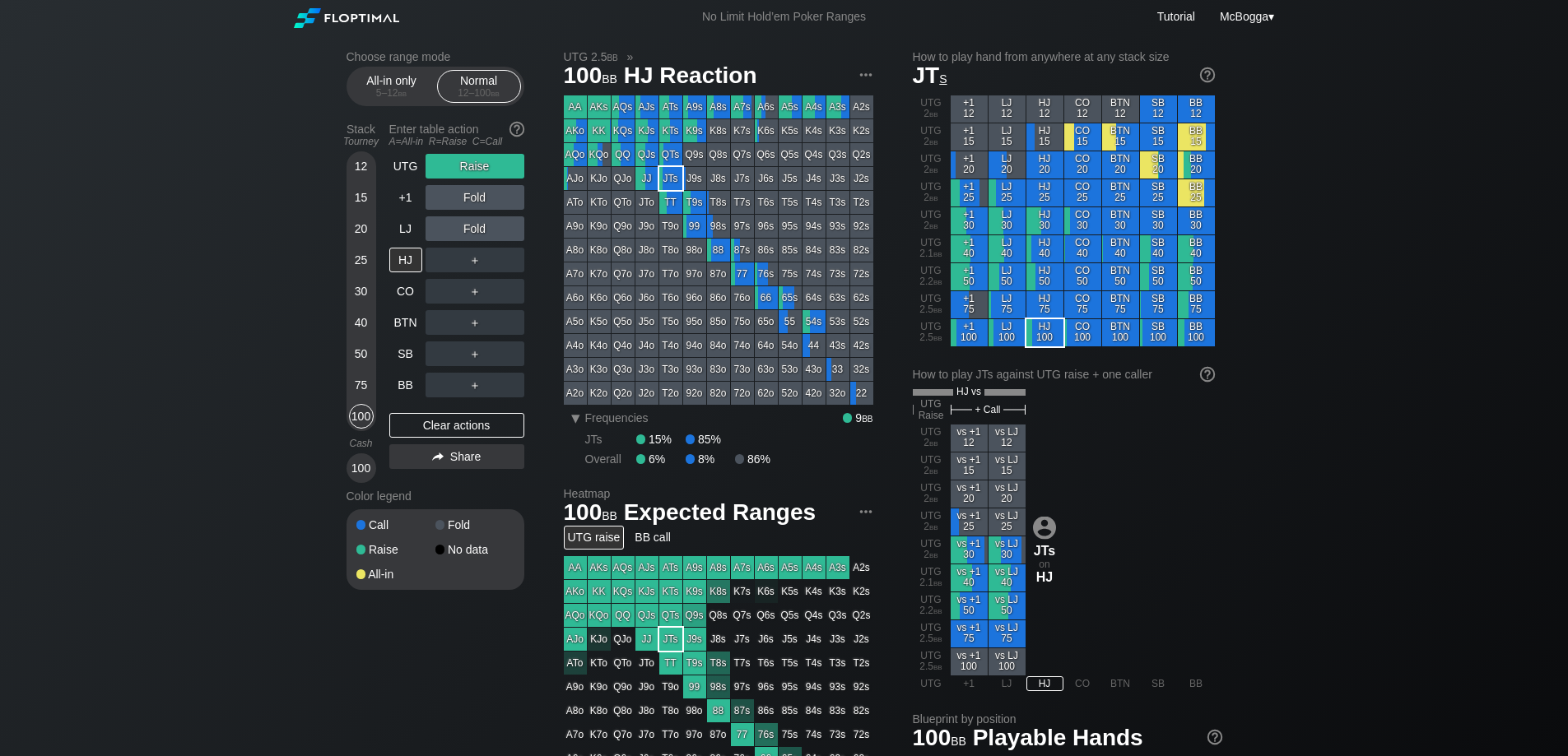
click at [362, 394] on div "75" at bounding box center [361, 384] width 25 height 25
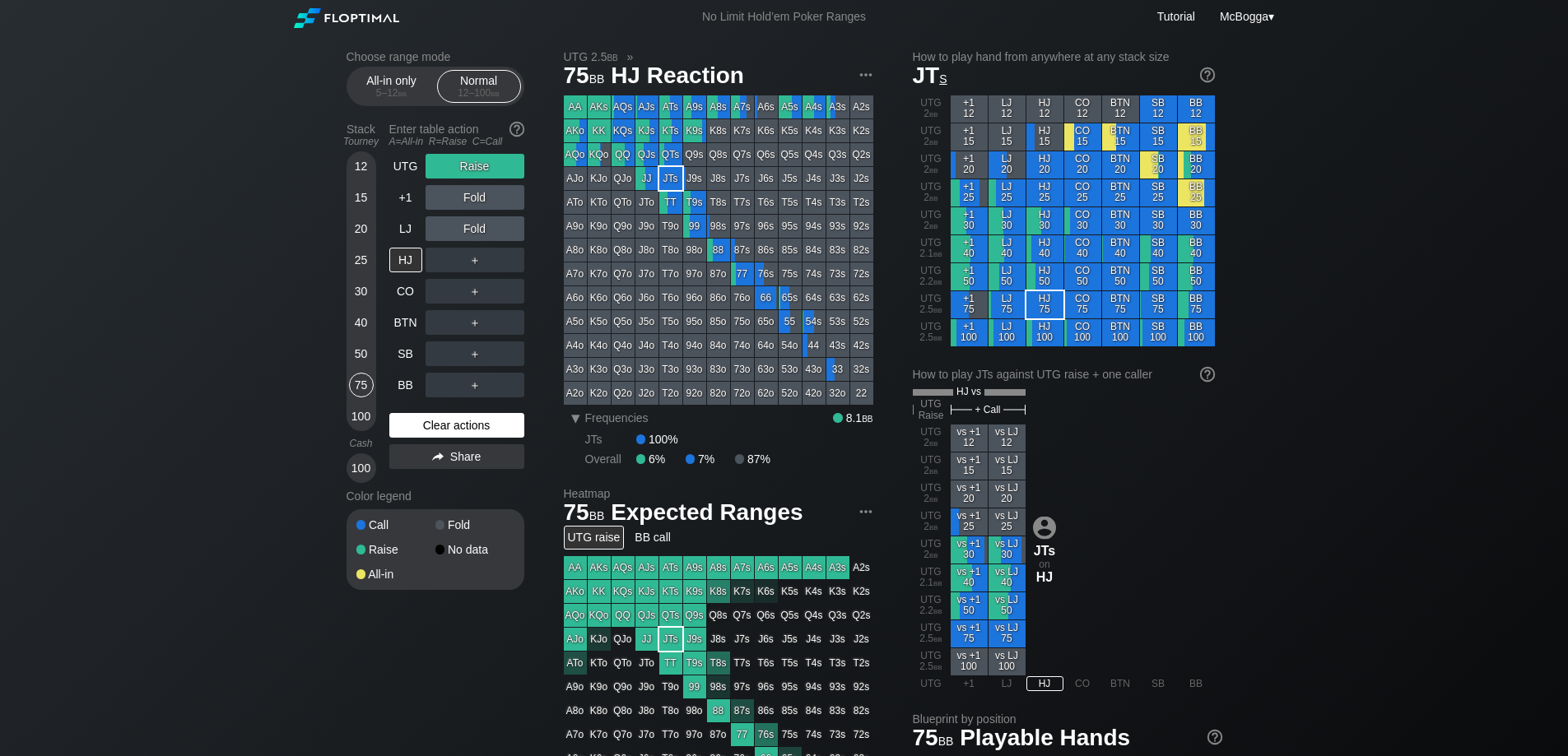
click at [450, 424] on div "Clear actions" at bounding box center [456, 425] width 134 height 25
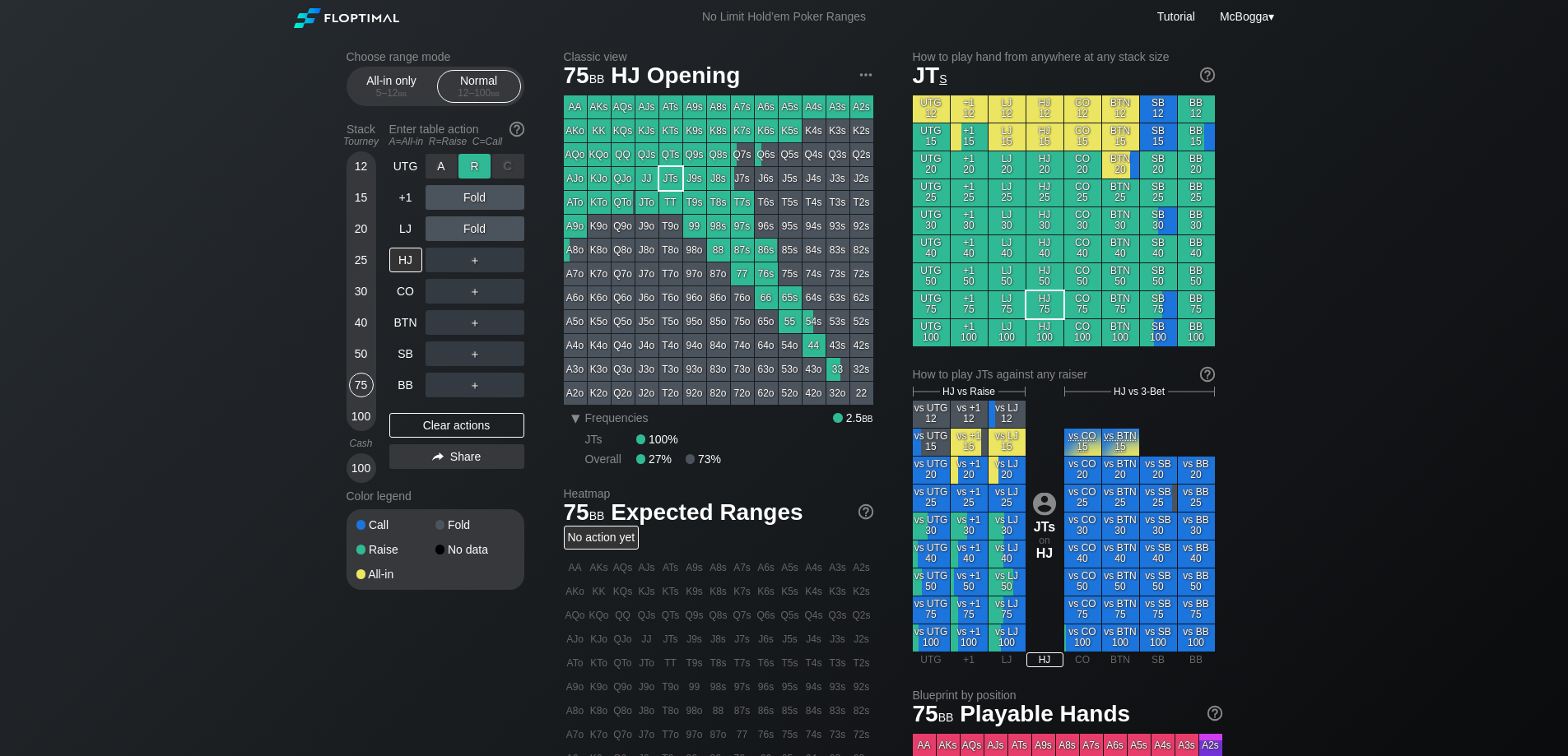
click at [480, 163] on div "R ✕" at bounding box center [474, 165] width 32 height 25
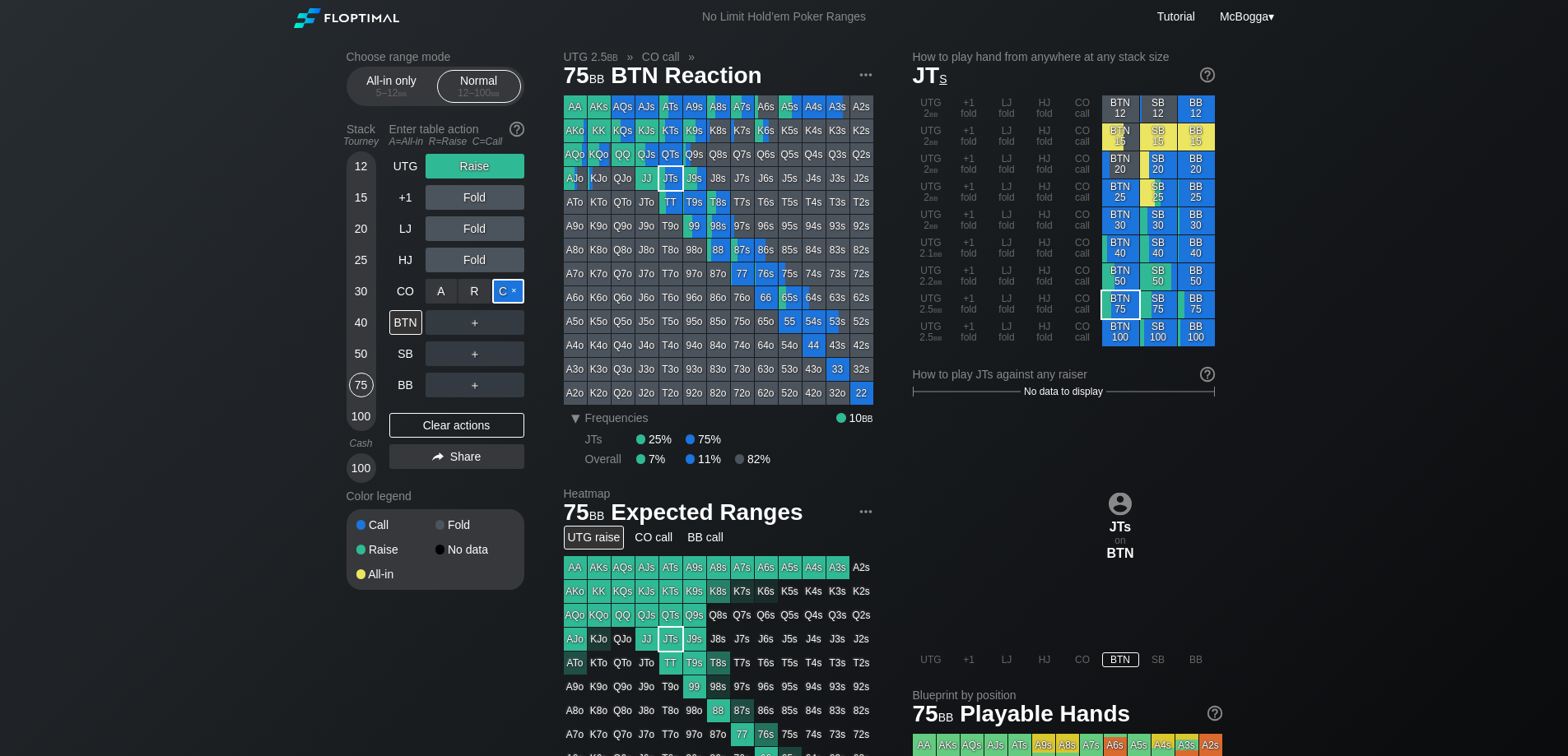
click at [513, 291] on div "C ✕" at bounding box center [508, 291] width 32 height 25
click at [477, 323] on div "R ✕" at bounding box center [474, 322] width 32 height 25
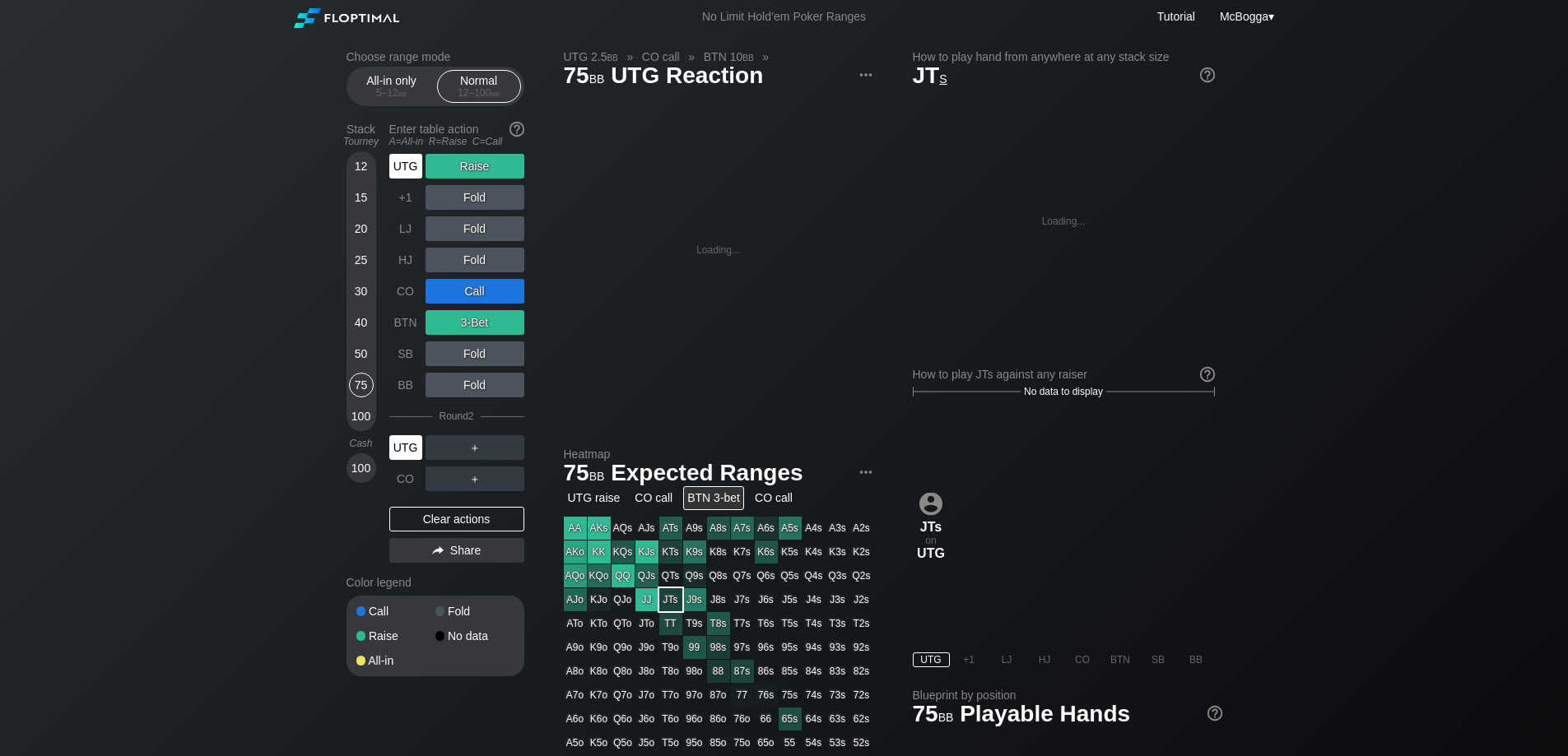
click at [409, 449] on div "UTG" at bounding box center [405, 447] width 33 height 25
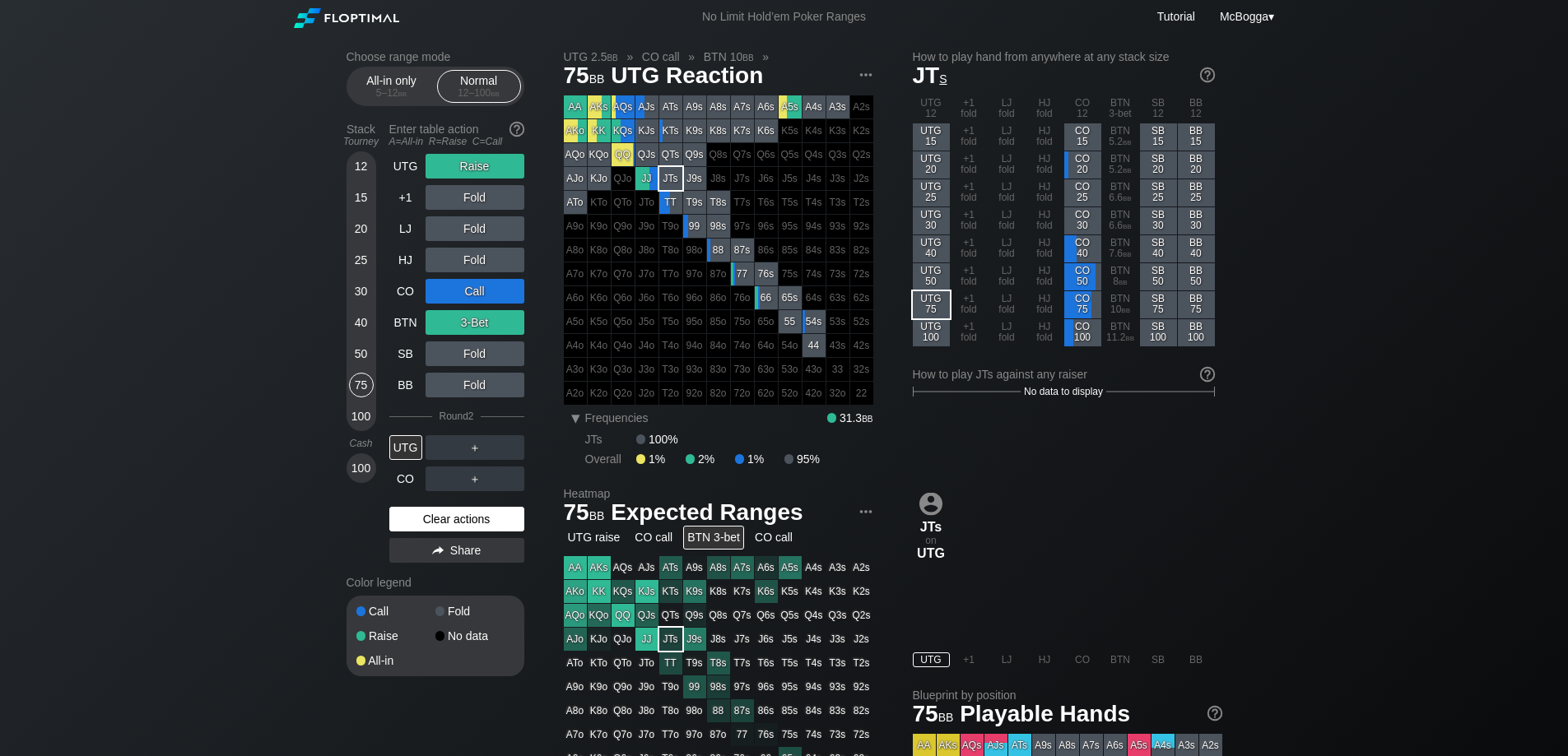
click at [458, 516] on div "Clear actions" at bounding box center [456, 519] width 134 height 25
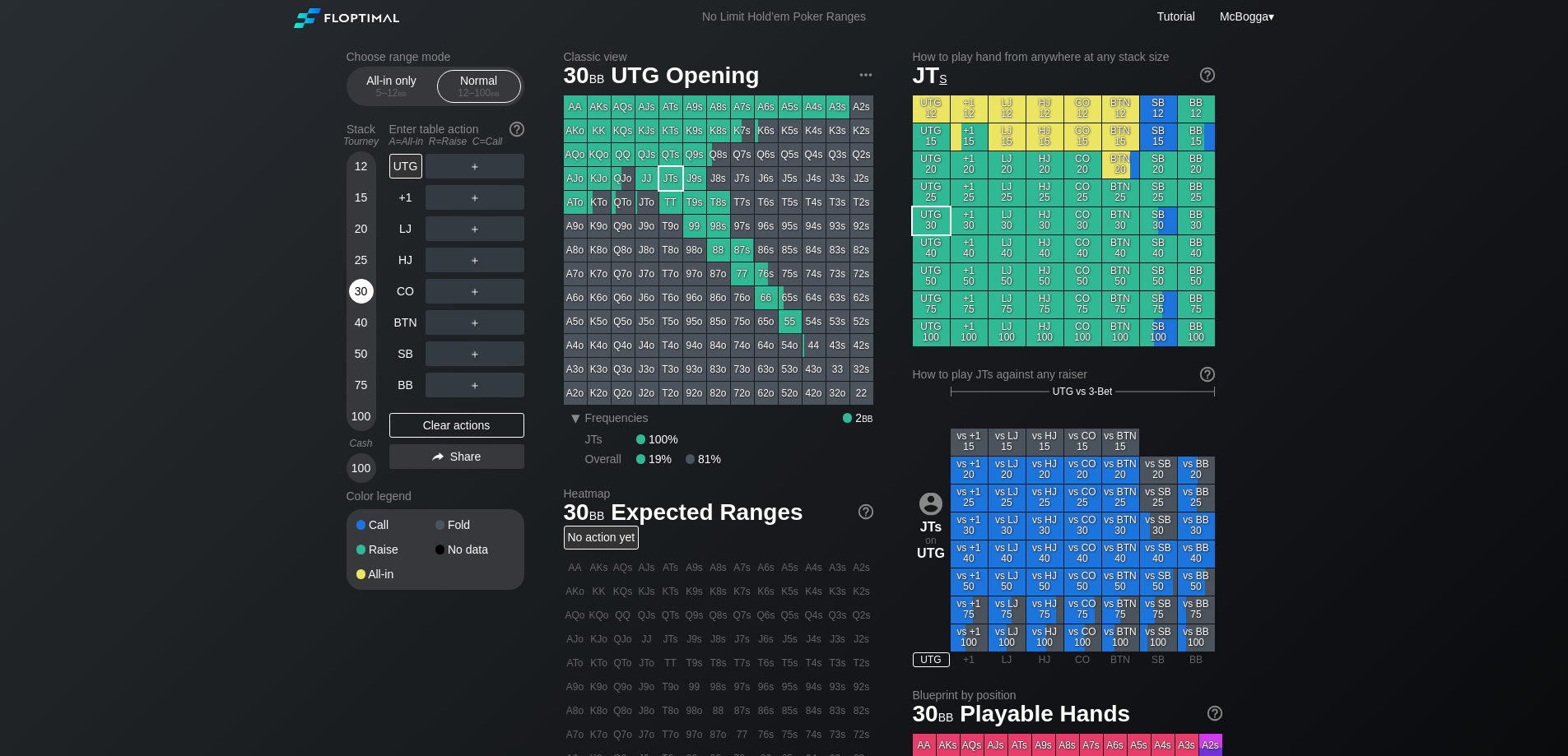
click at [357, 289] on div "30" at bounding box center [361, 291] width 25 height 25
click at [478, 229] on div "R ✕" at bounding box center [474, 228] width 32 height 25
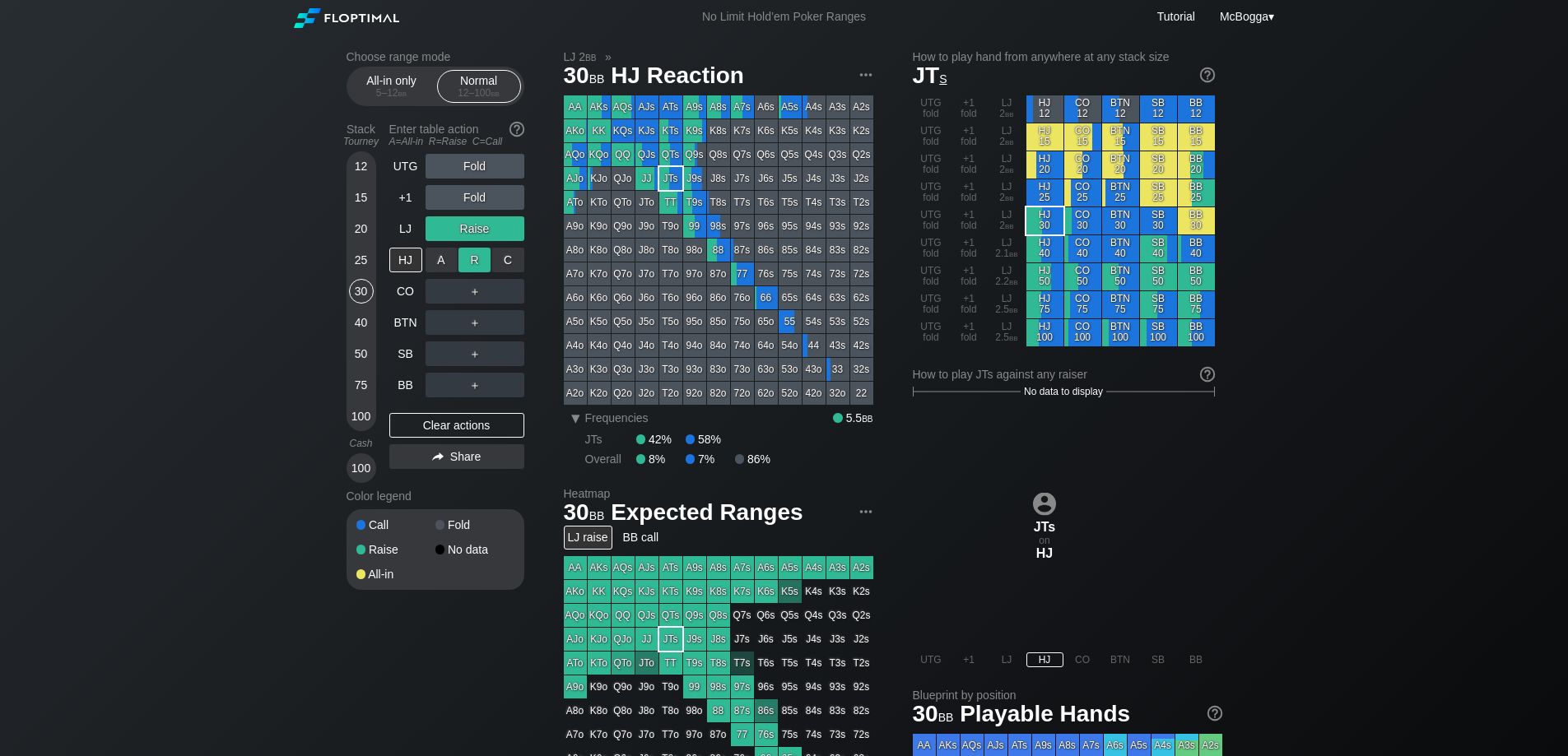
click at [479, 264] on div "R ✕" at bounding box center [474, 260] width 32 height 25
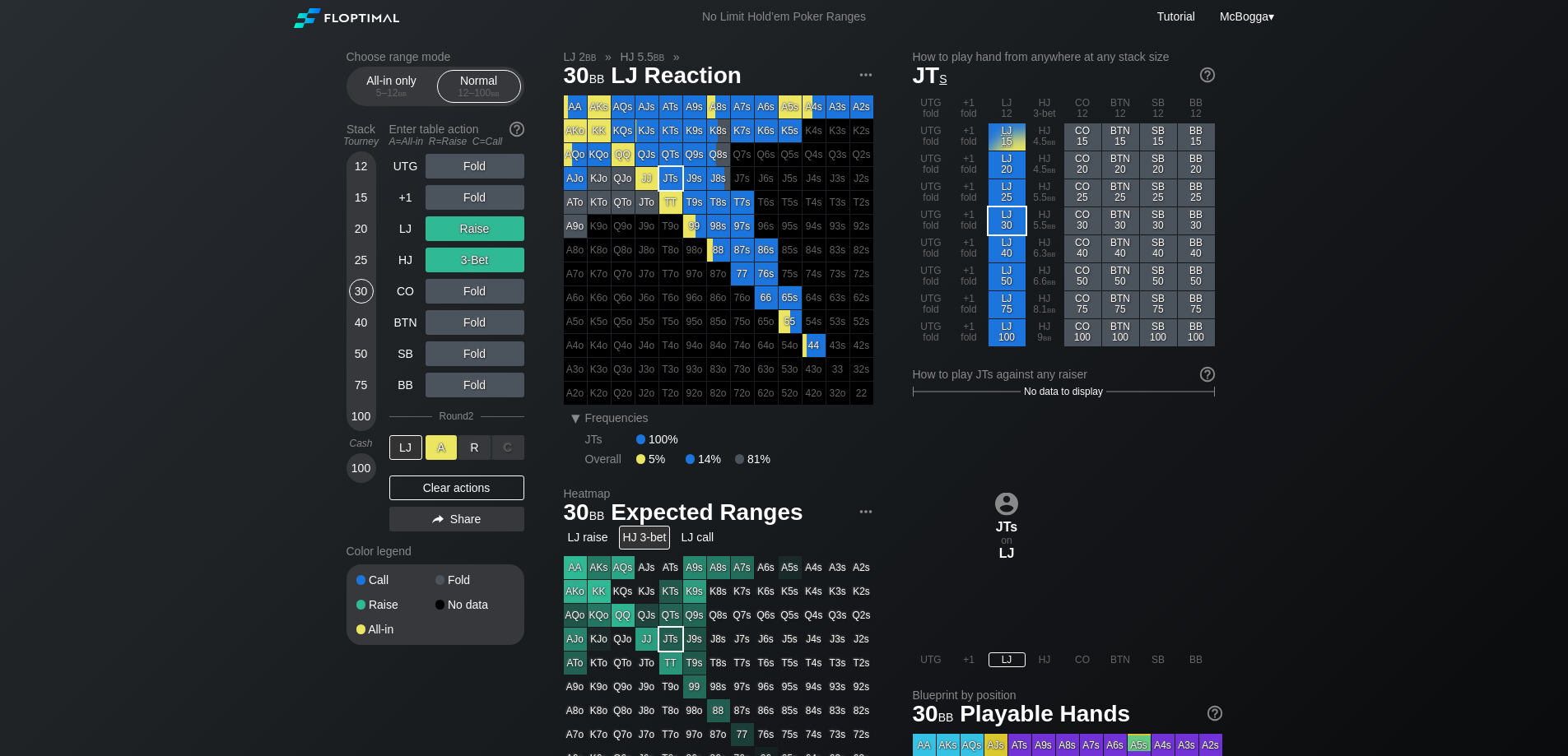
click at [439, 443] on div "A ✕" at bounding box center [441, 447] width 32 height 25
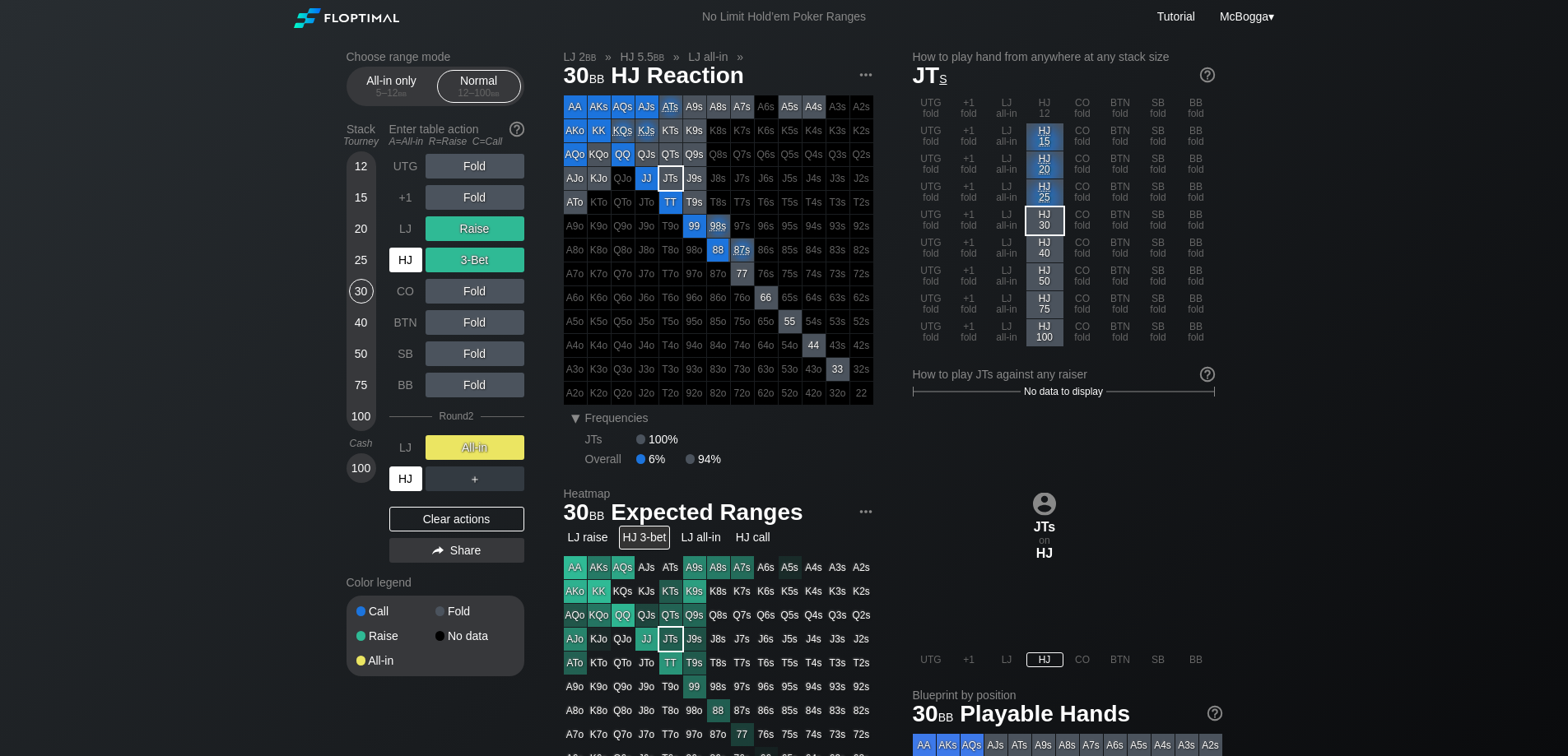
click at [409, 482] on div "HJ" at bounding box center [405, 478] width 33 height 25
click at [480, 523] on div "Clear actions" at bounding box center [456, 519] width 134 height 25
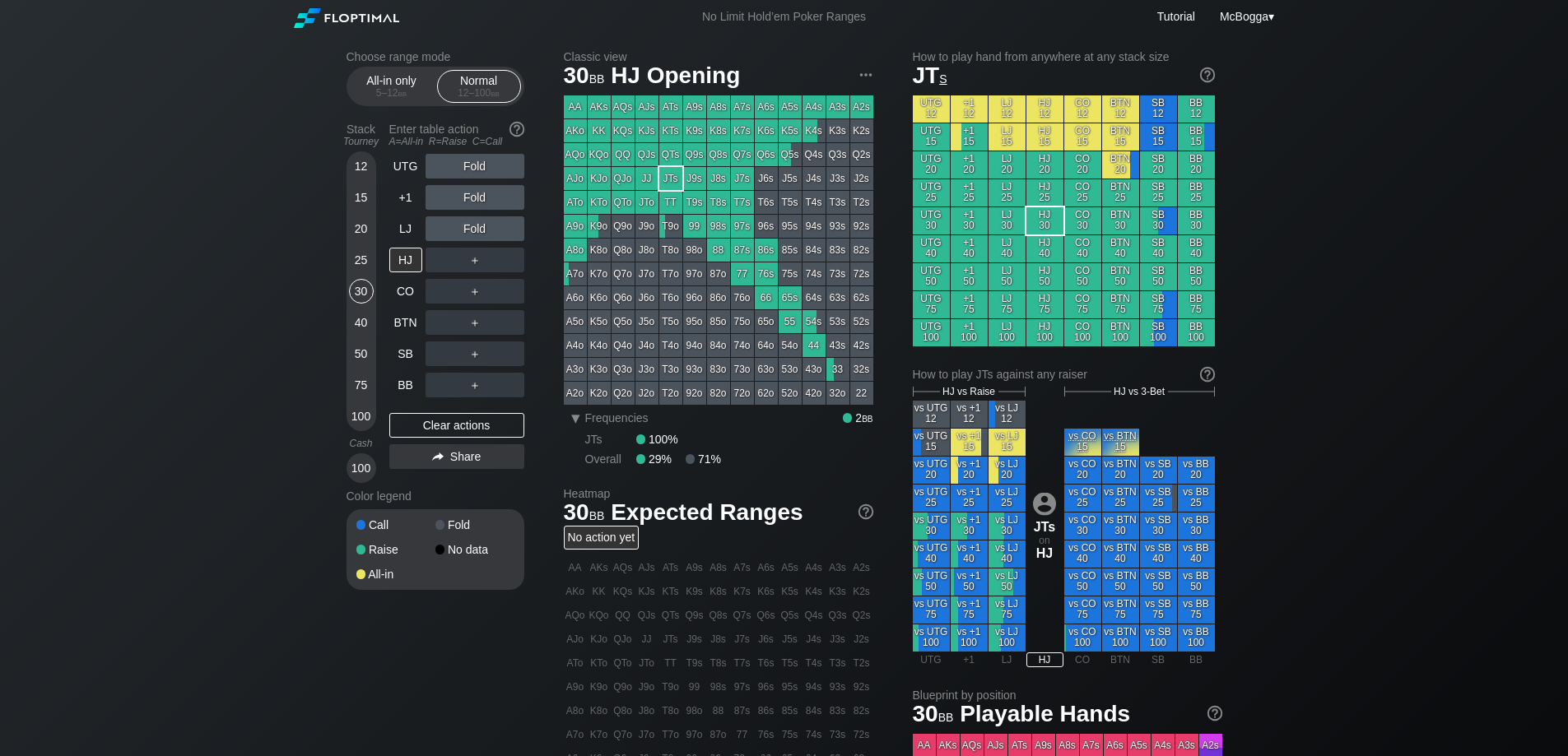
click at [348, 415] on div "12 15 20 25 30 40 50 75 100" at bounding box center [362, 291] width 30 height 280
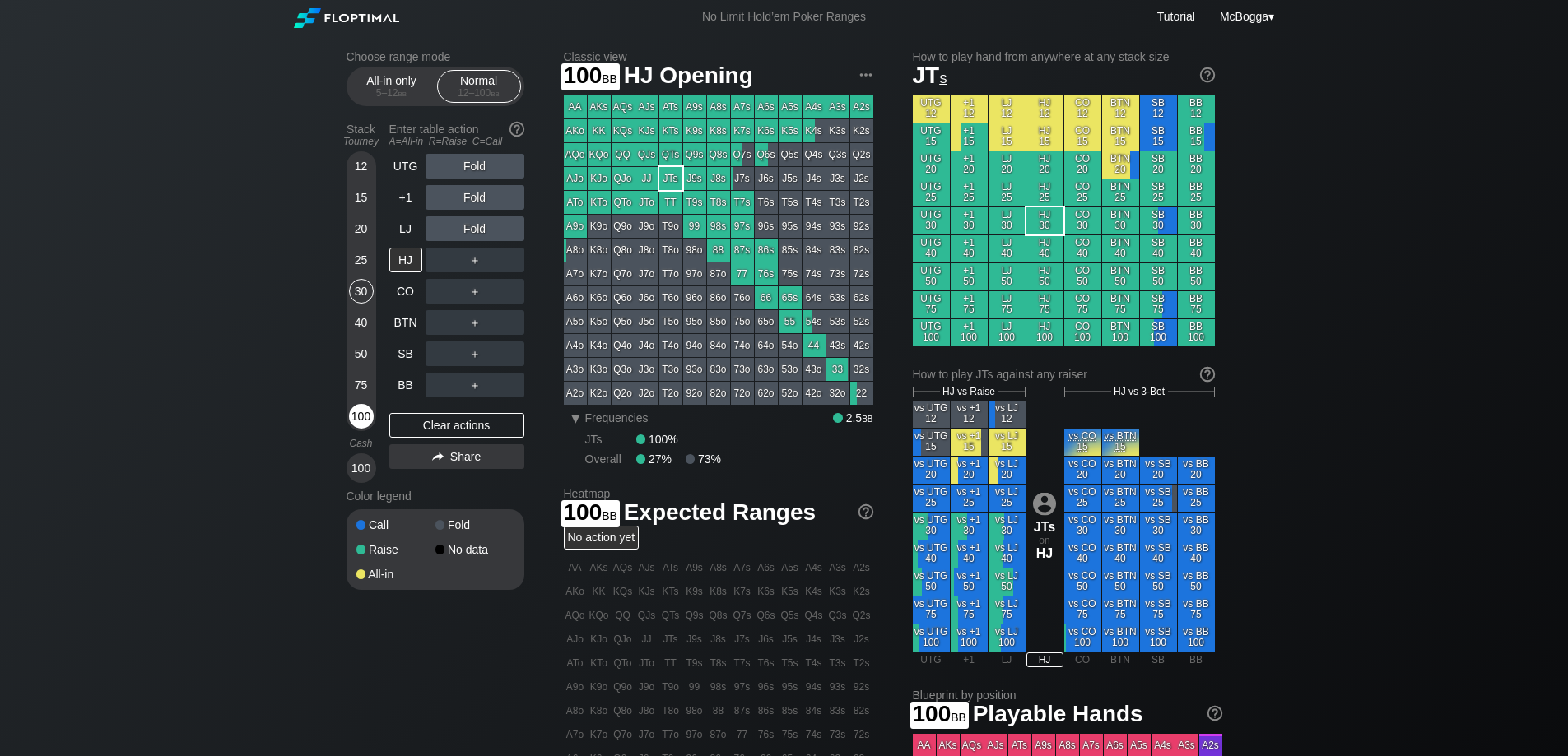
click at [356, 418] on div "100" at bounding box center [361, 416] width 25 height 25
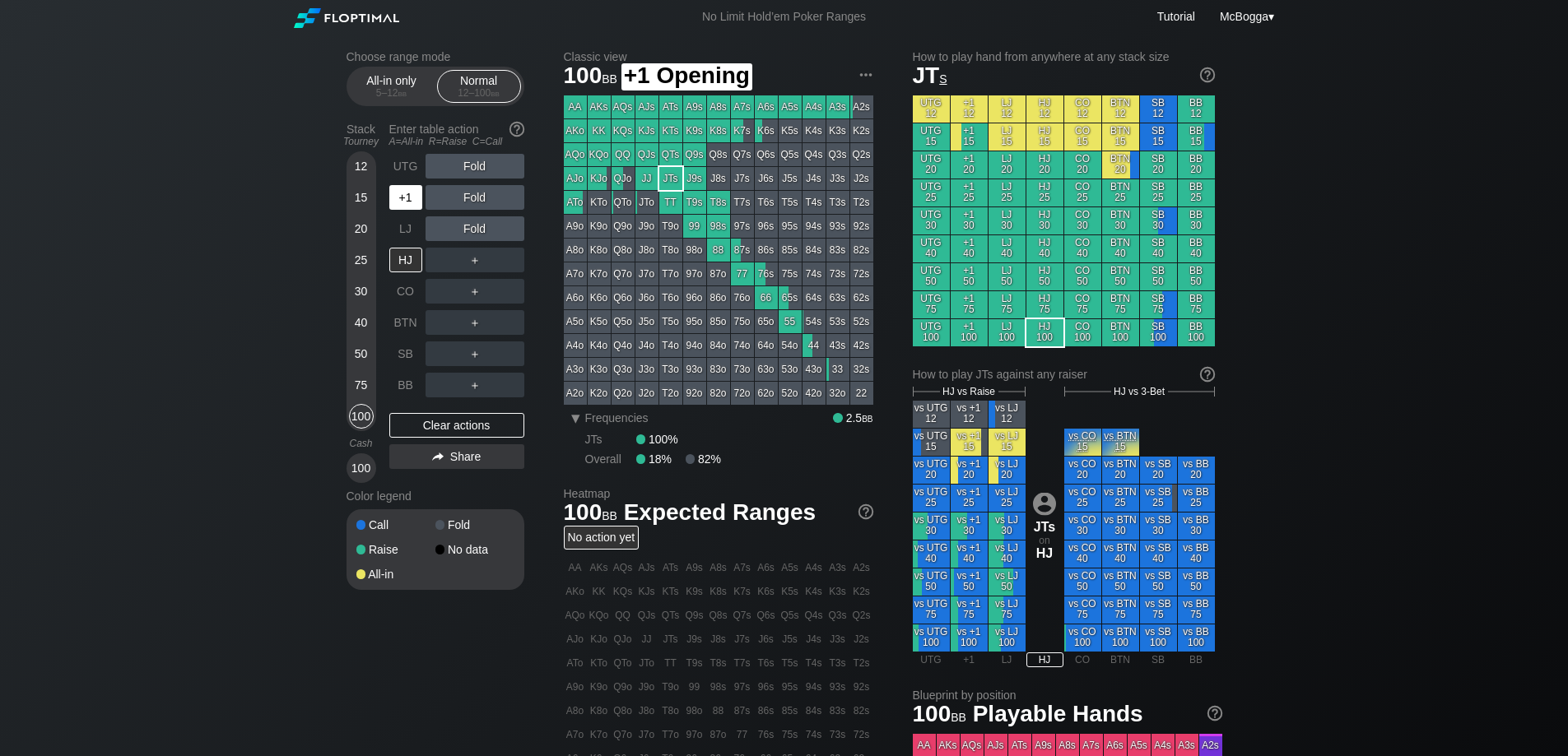
click at [409, 200] on div "+1" at bounding box center [405, 197] width 33 height 25
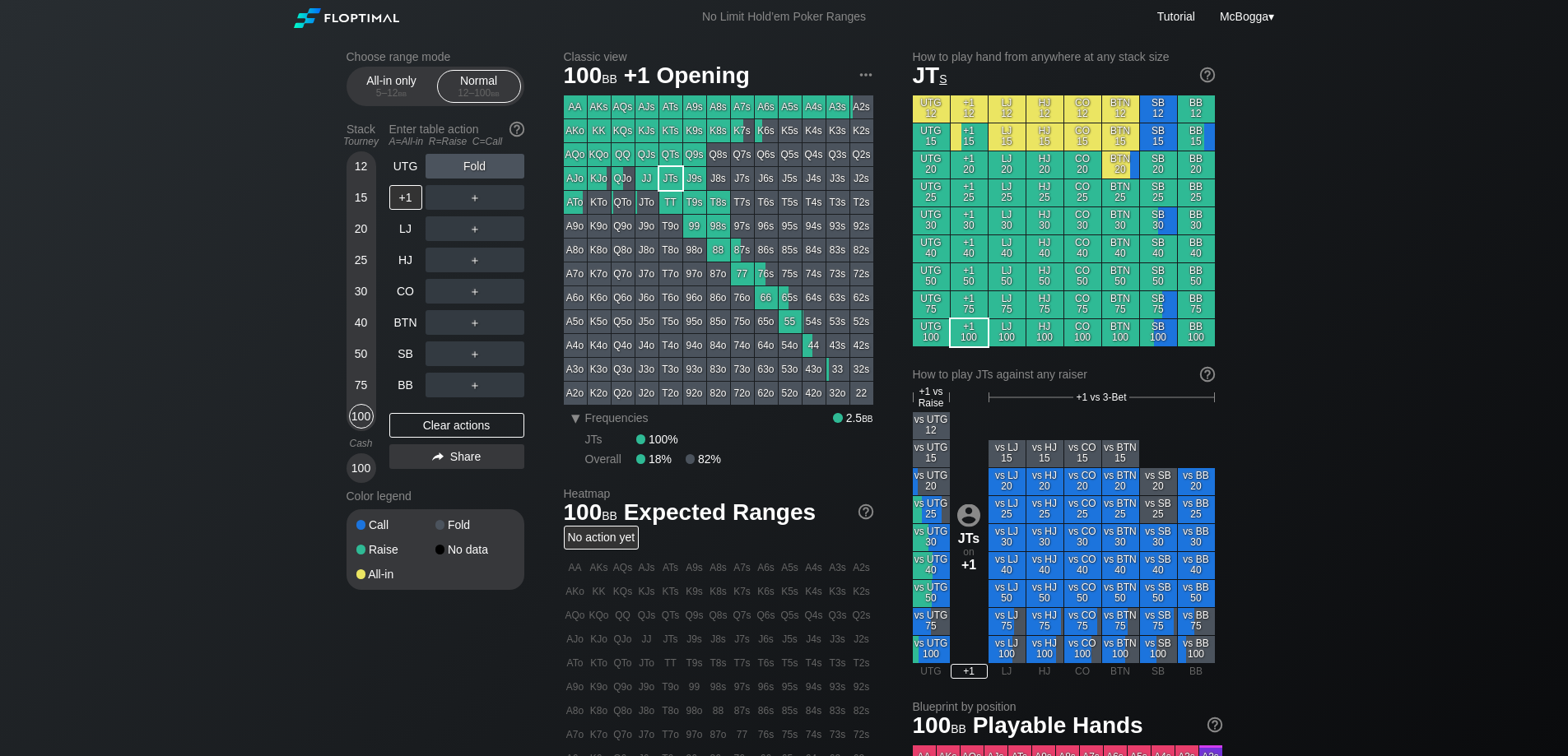
click at [363, 316] on div "40" at bounding box center [361, 322] width 25 height 25
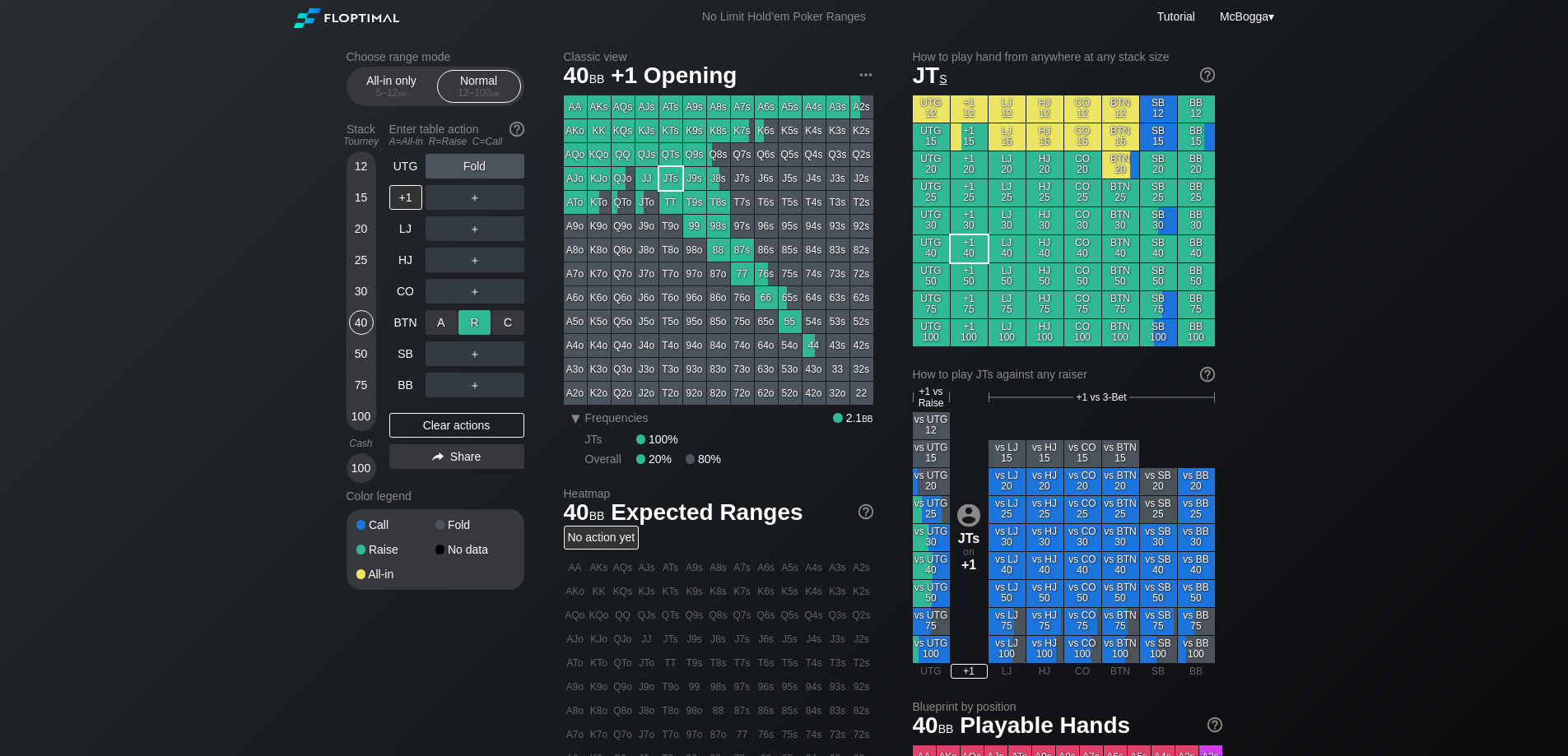
click at [475, 321] on div "R ✕" at bounding box center [474, 322] width 32 height 25
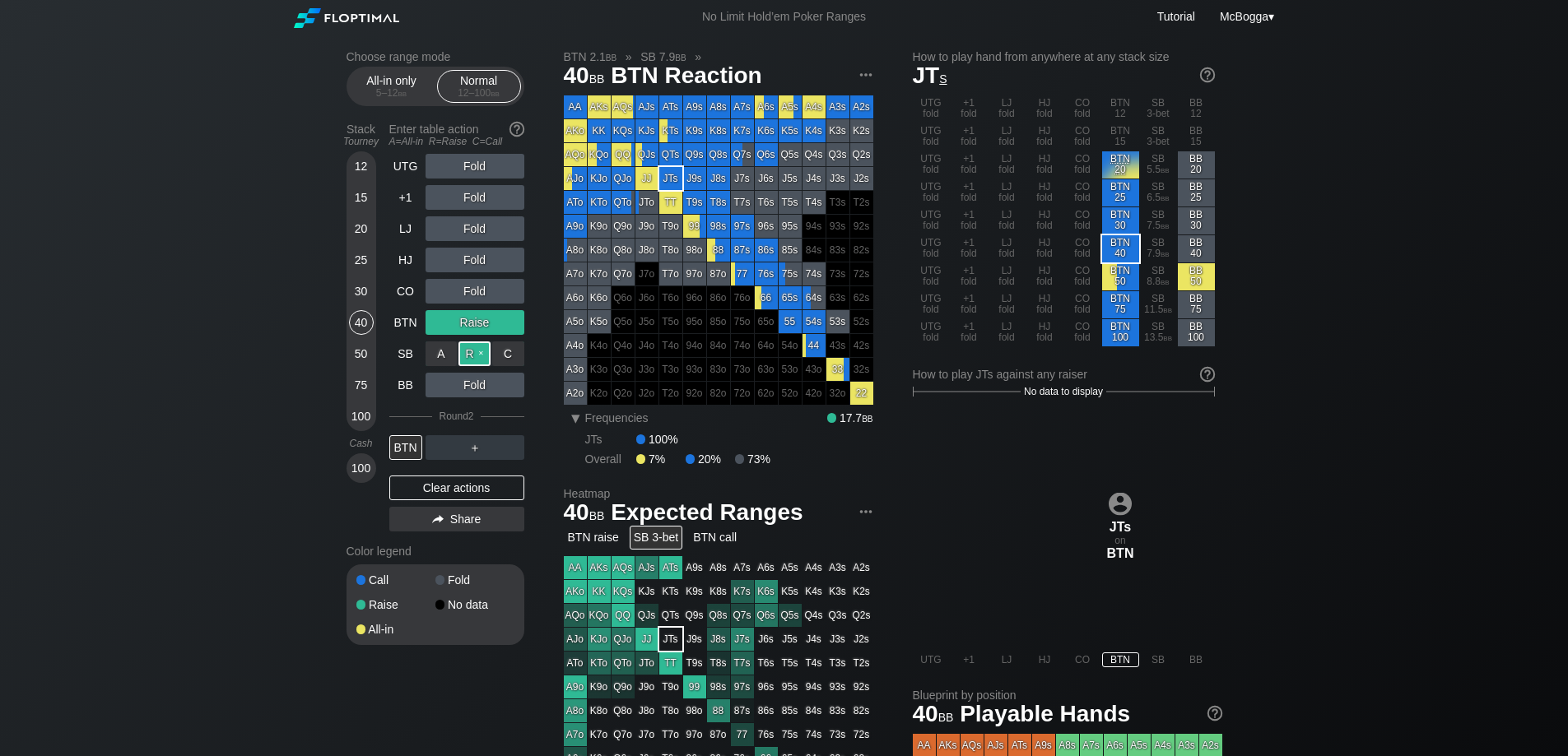
click at [474, 362] on div "R ✕" at bounding box center [474, 354] width 32 height 25
click at [456, 485] on div "Clear actions" at bounding box center [456, 487] width 134 height 25
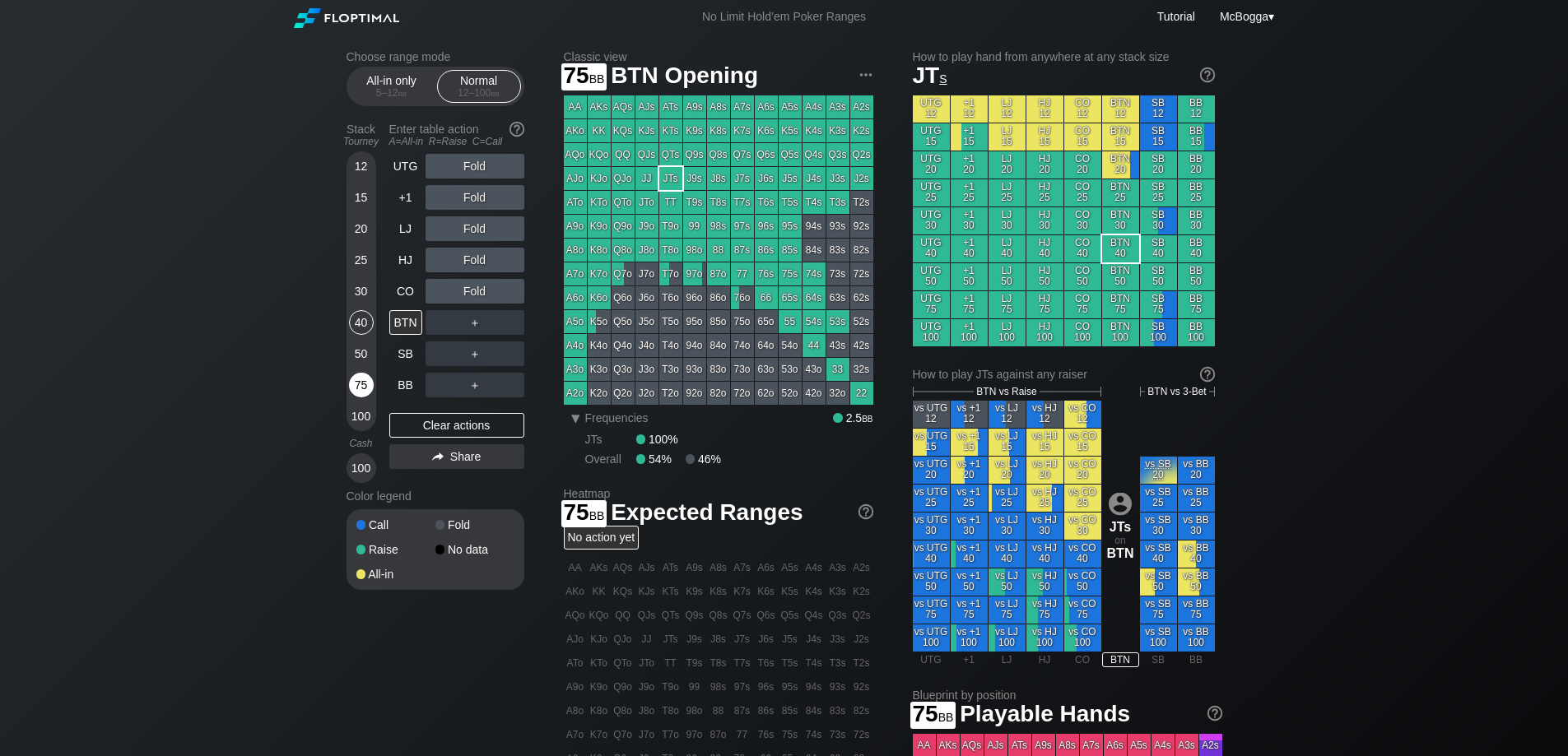
click at [360, 382] on div "75" at bounding box center [361, 384] width 25 height 25
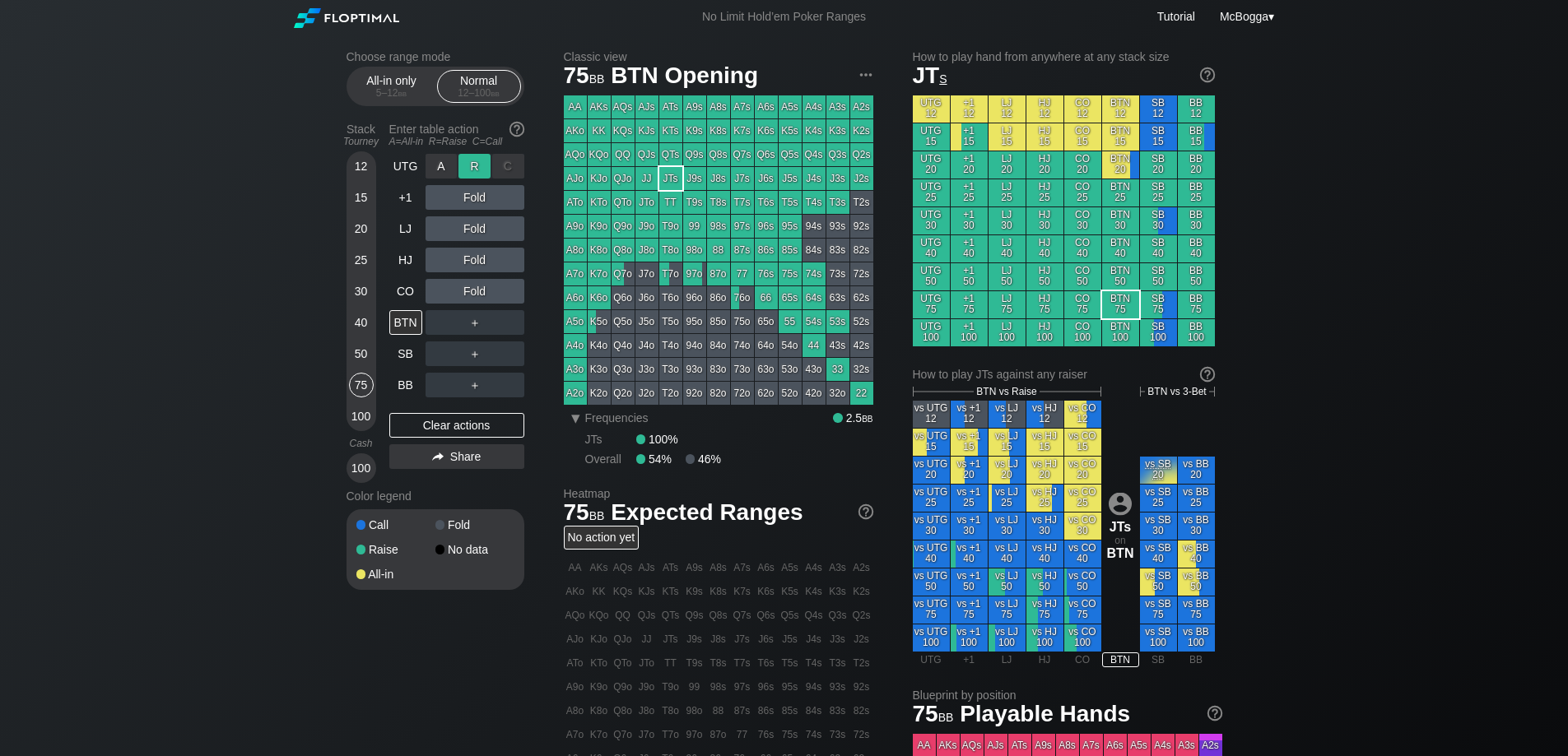
click at [476, 166] on div "R ✕" at bounding box center [474, 165] width 32 height 25
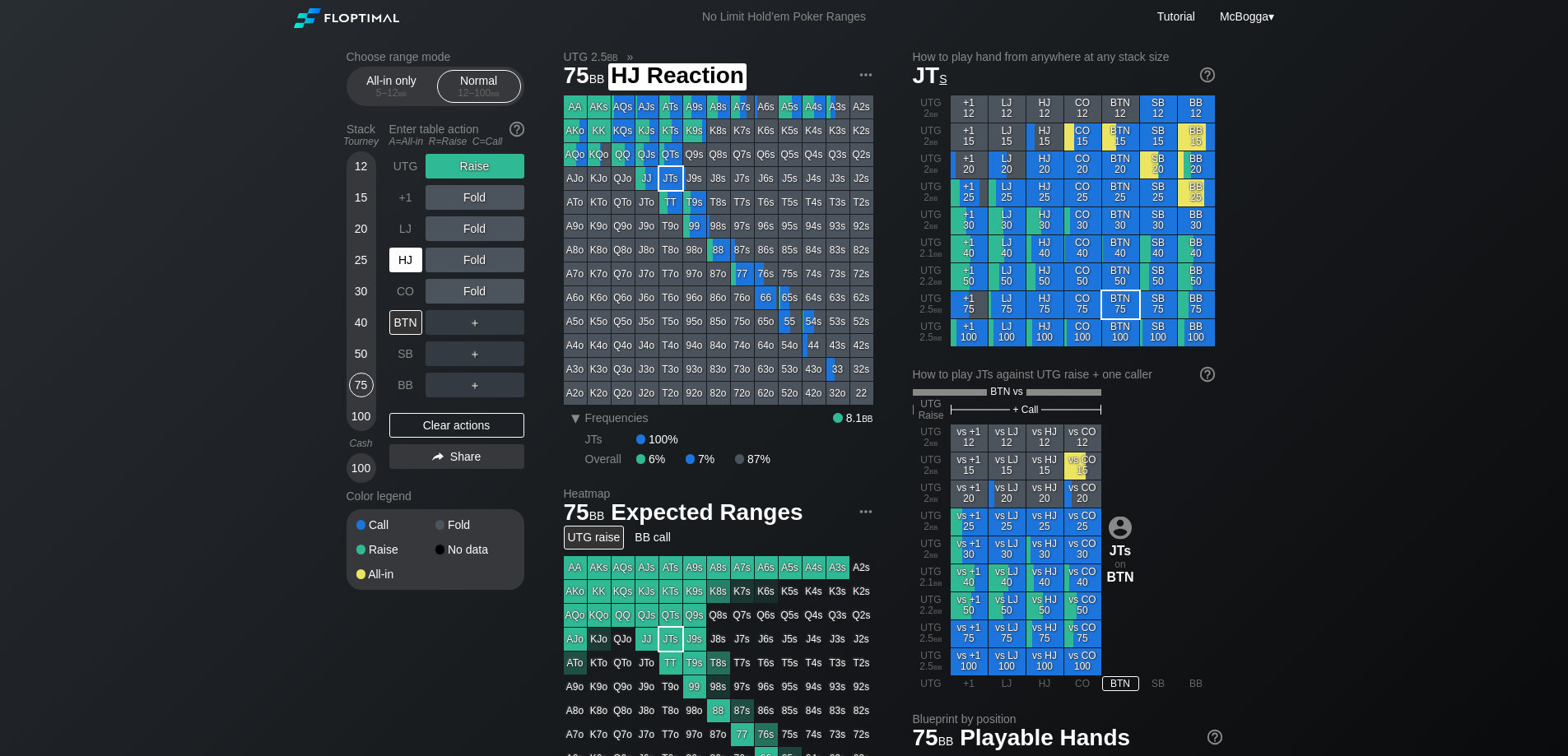
click at [408, 263] on div "HJ" at bounding box center [405, 260] width 33 height 25
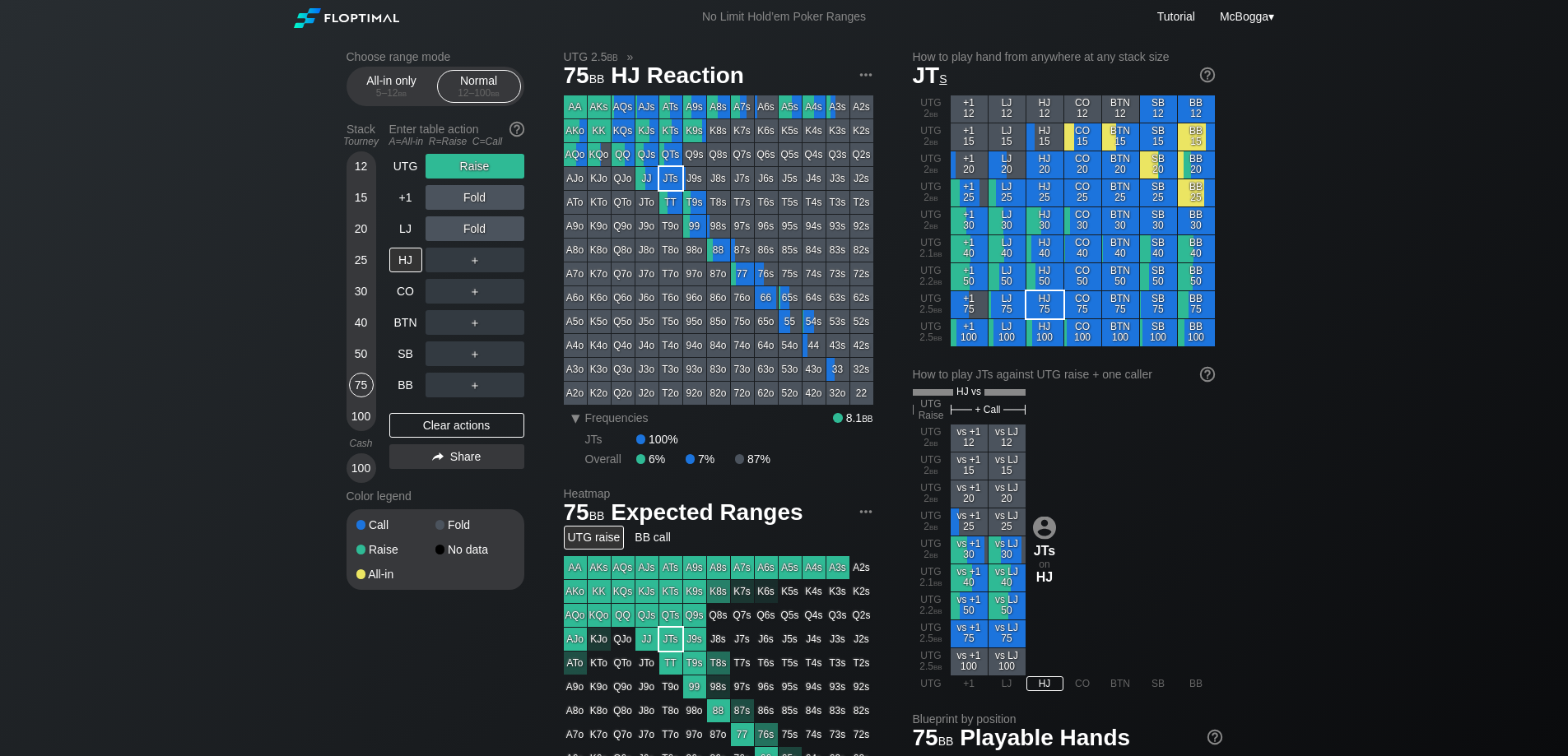
click at [371, 234] on div "20" at bounding box center [361, 228] width 25 height 25
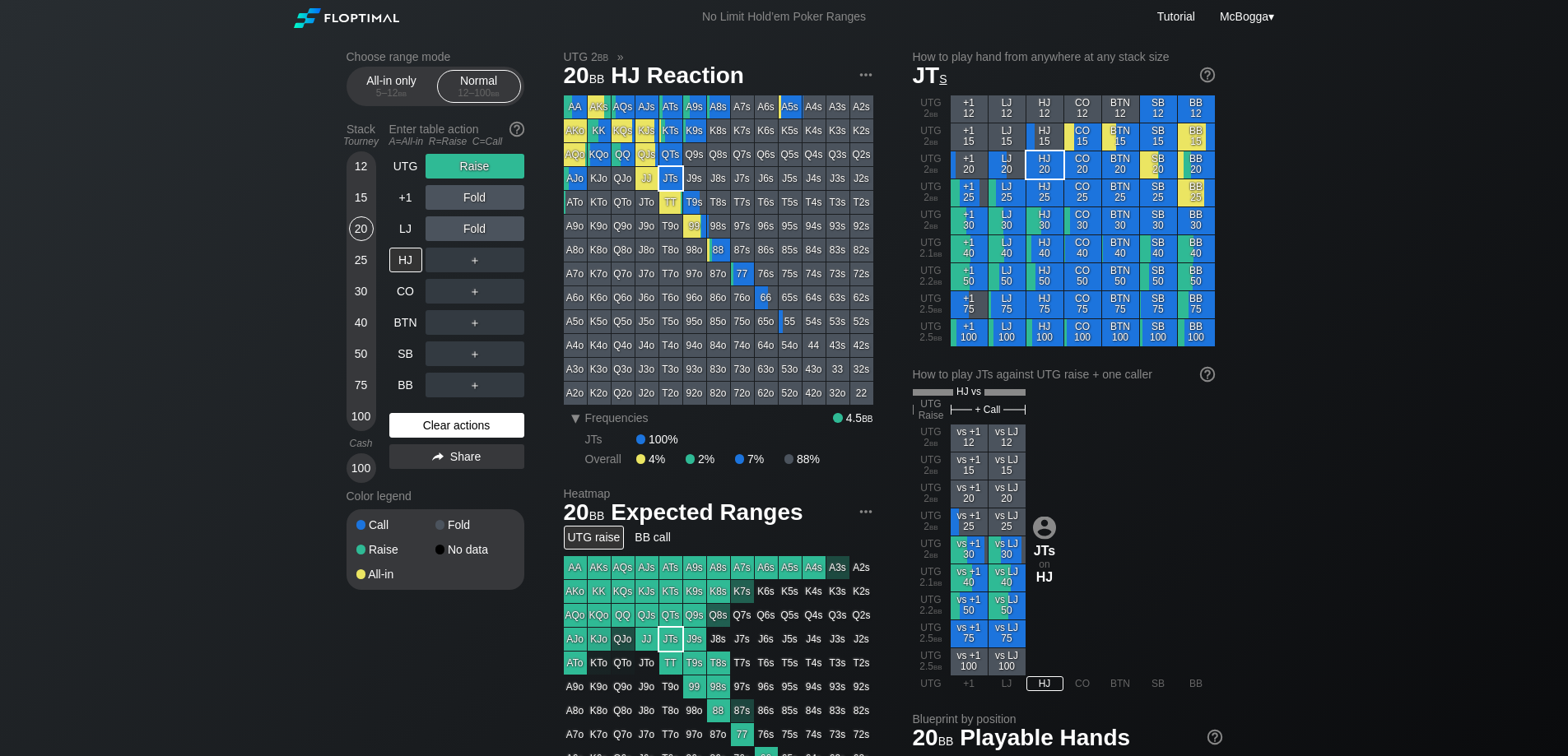
click at [454, 418] on div "Clear actions" at bounding box center [456, 425] width 134 height 25
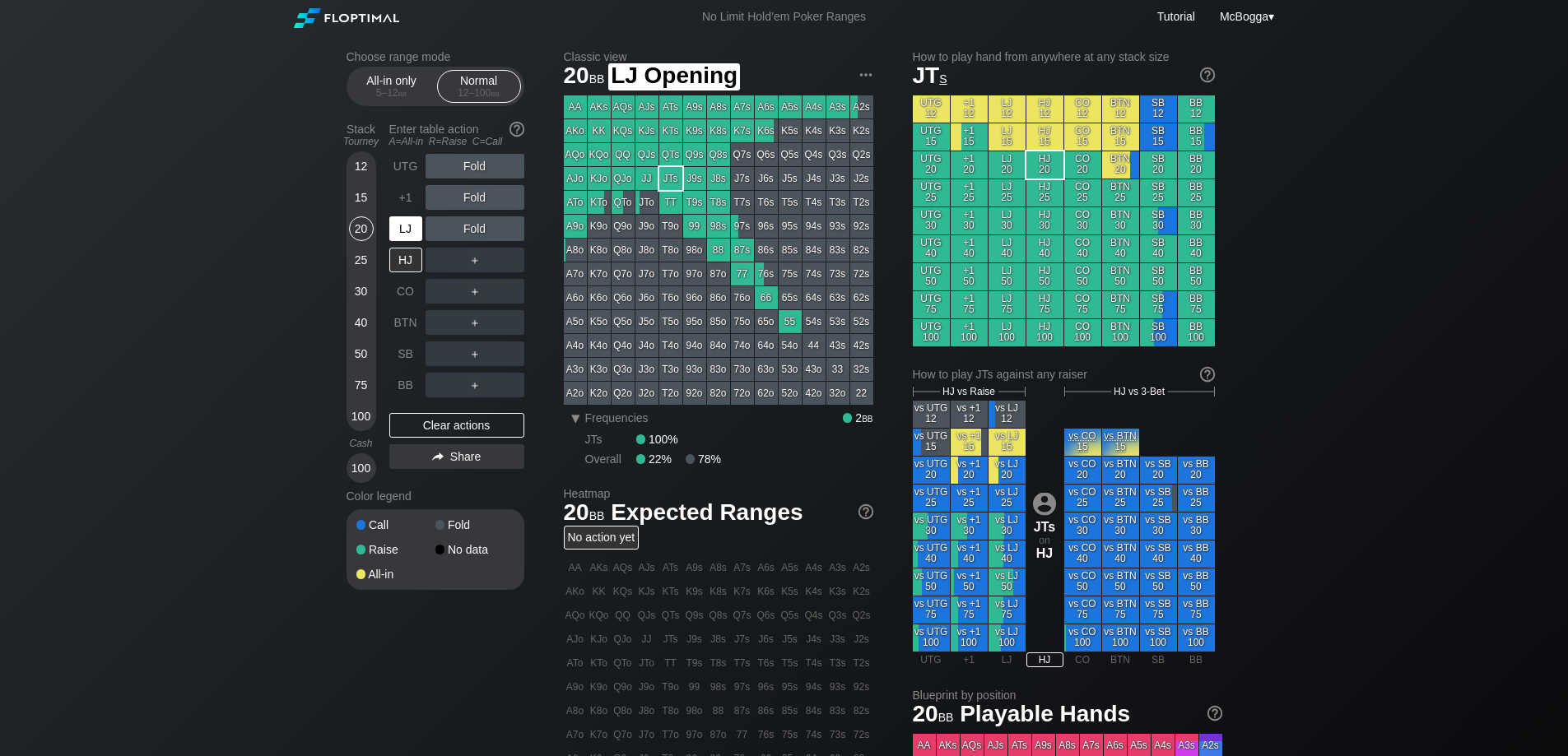
click at [413, 228] on div "LJ" at bounding box center [405, 228] width 33 height 25
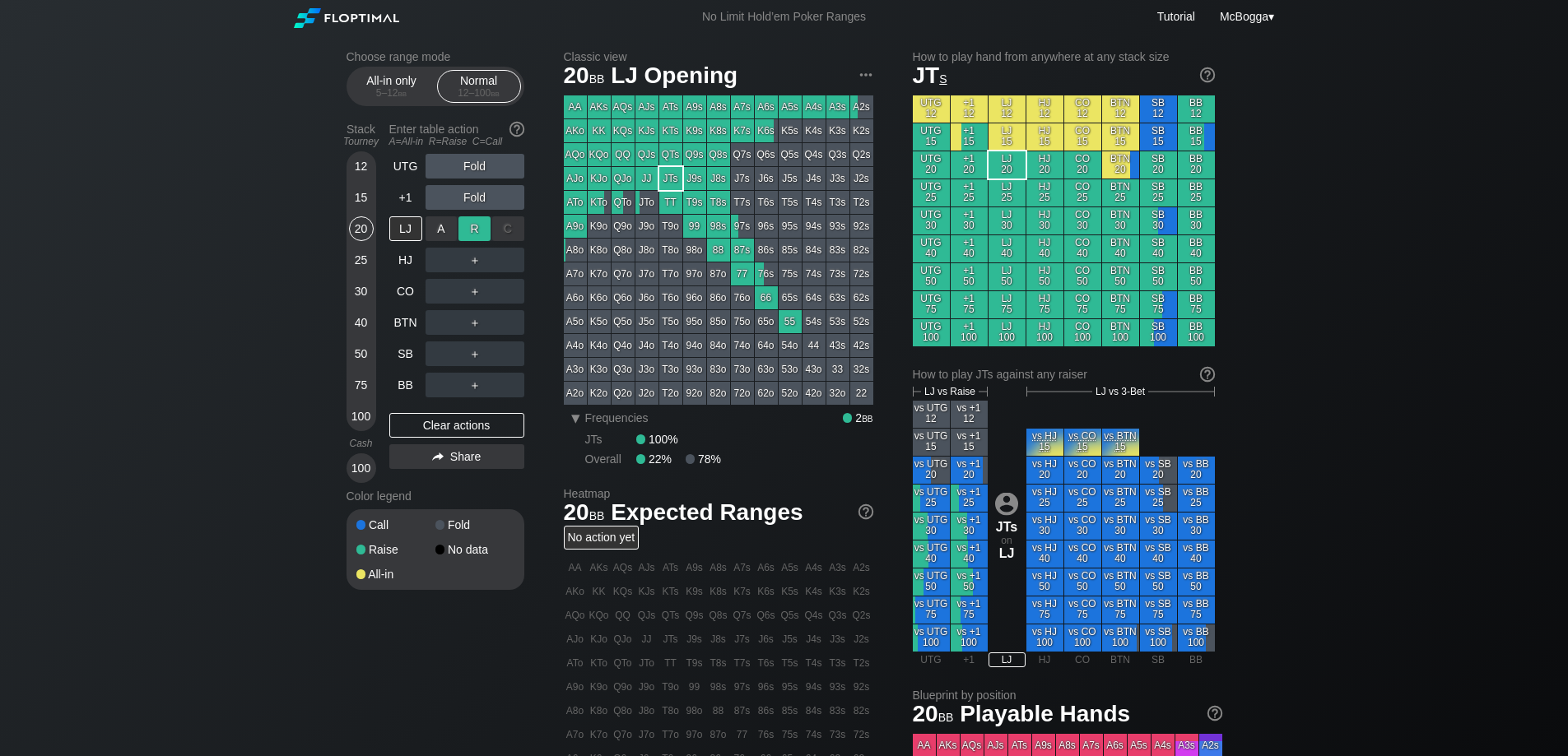
click at [471, 226] on div "R ✕" at bounding box center [474, 228] width 32 height 25
